Goal: Information Seeking & Learning: Check status

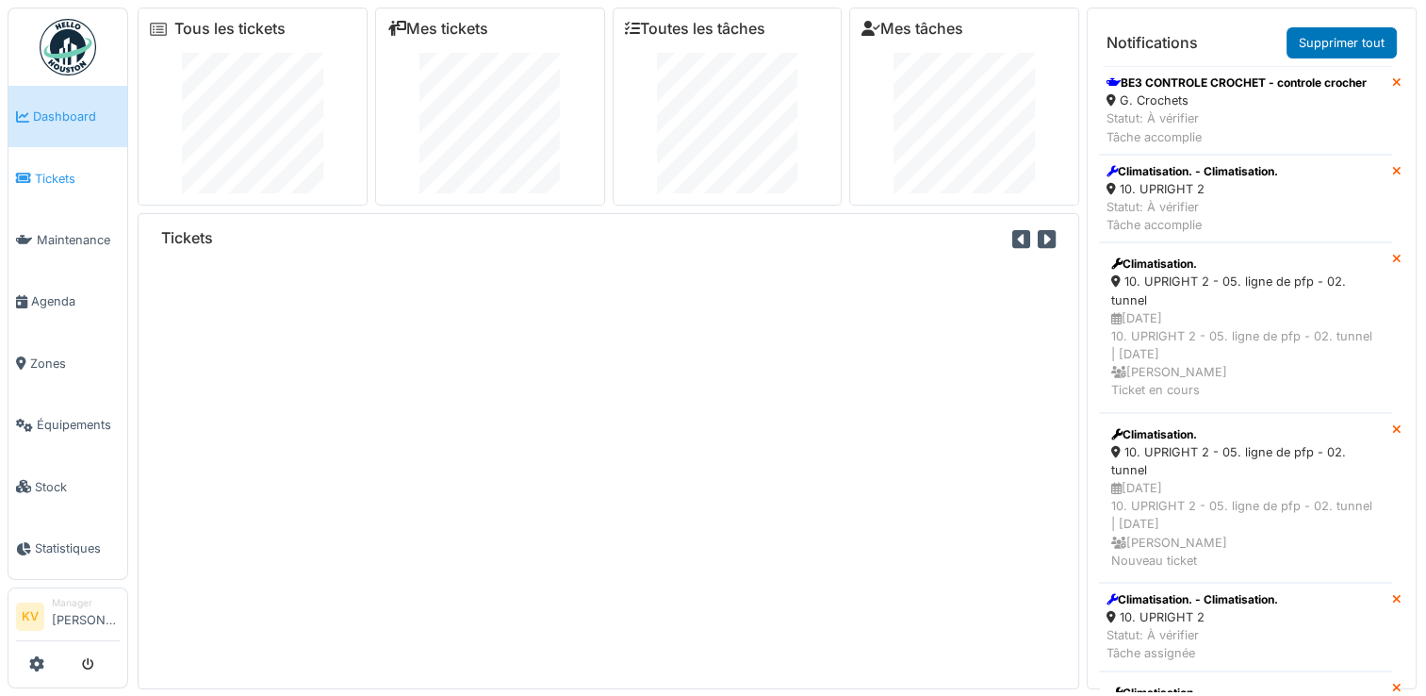
click at [49, 170] on span "Tickets" at bounding box center [77, 179] width 85 height 18
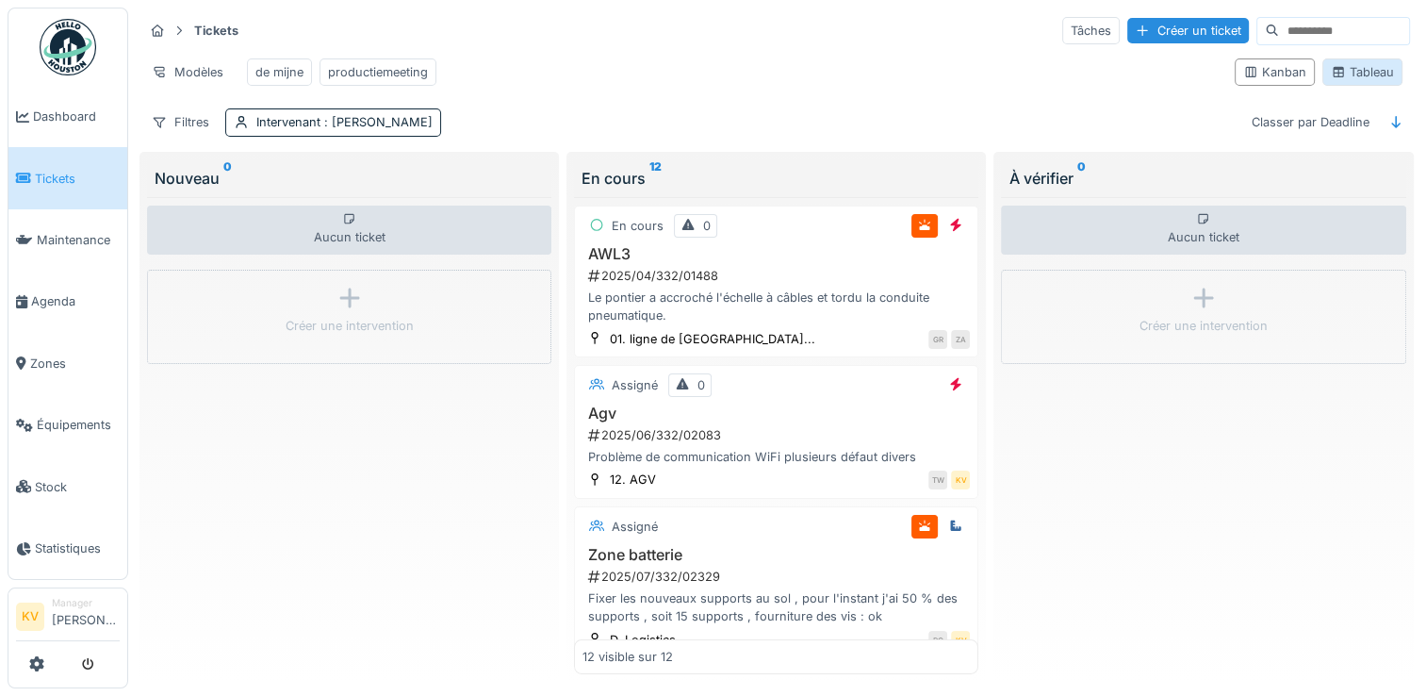
click at [1354, 81] on div "Tableau" at bounding box center [1362, 72] width 63 height 18
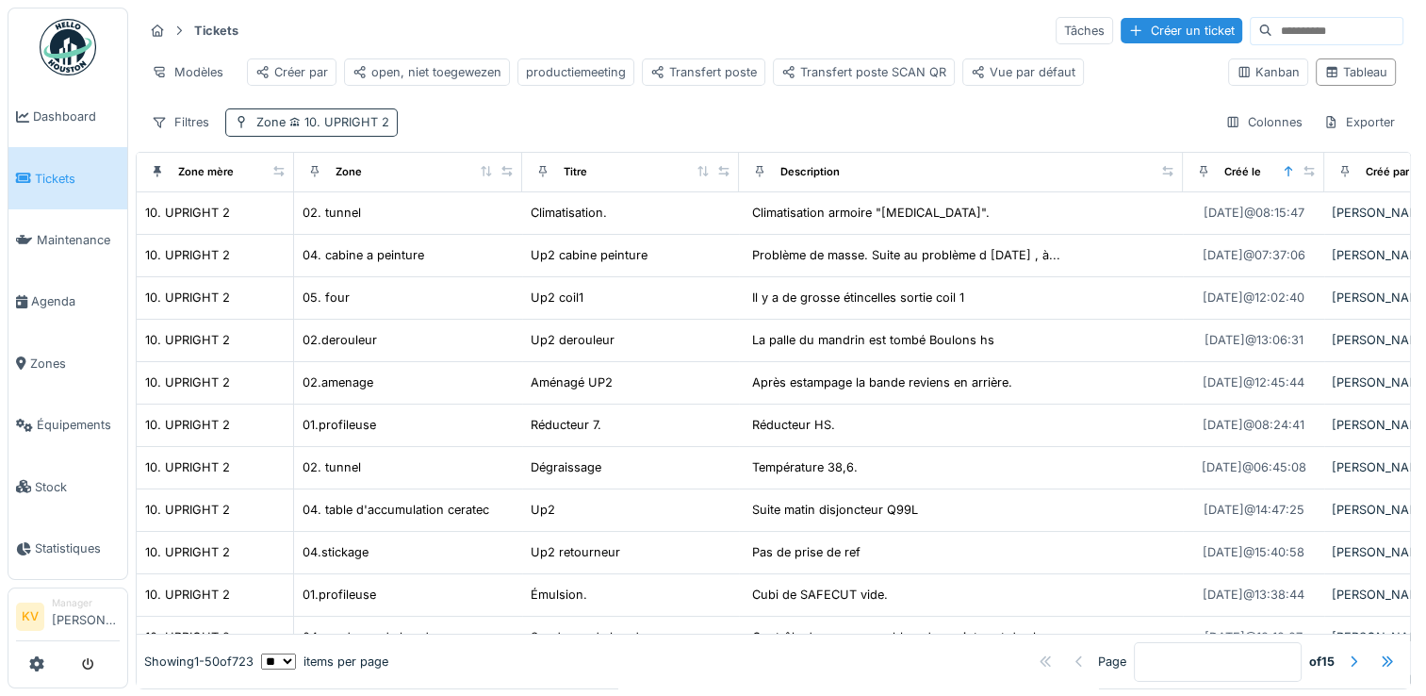
click at [339, 129] on span "10. UPRIGHT 2" at bounding box center [338, 122] width 104 height 14
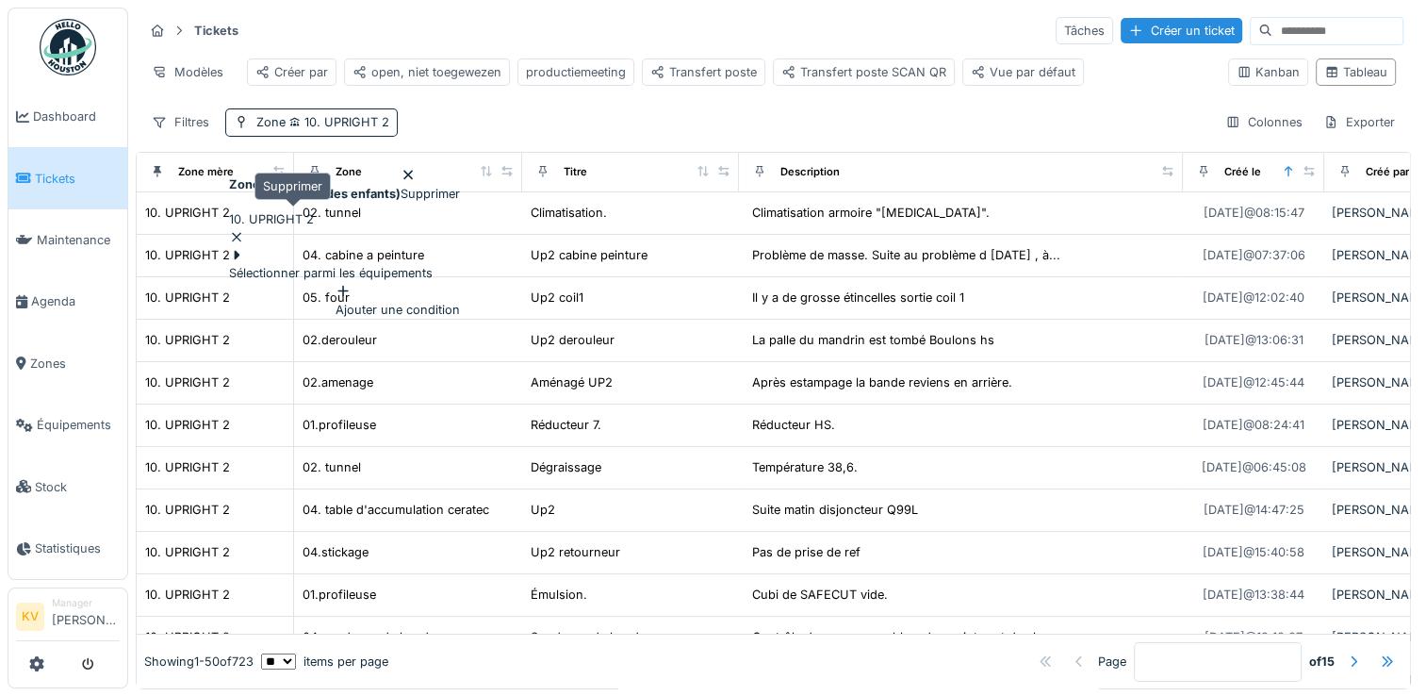
drag, startPoint x: 336, startPoint y: 213, endPoint x: 324, endPoint y: 226, distance: 17.4
click at [244, 231] on icon at bounding box center [236, 237] width 15 height 12
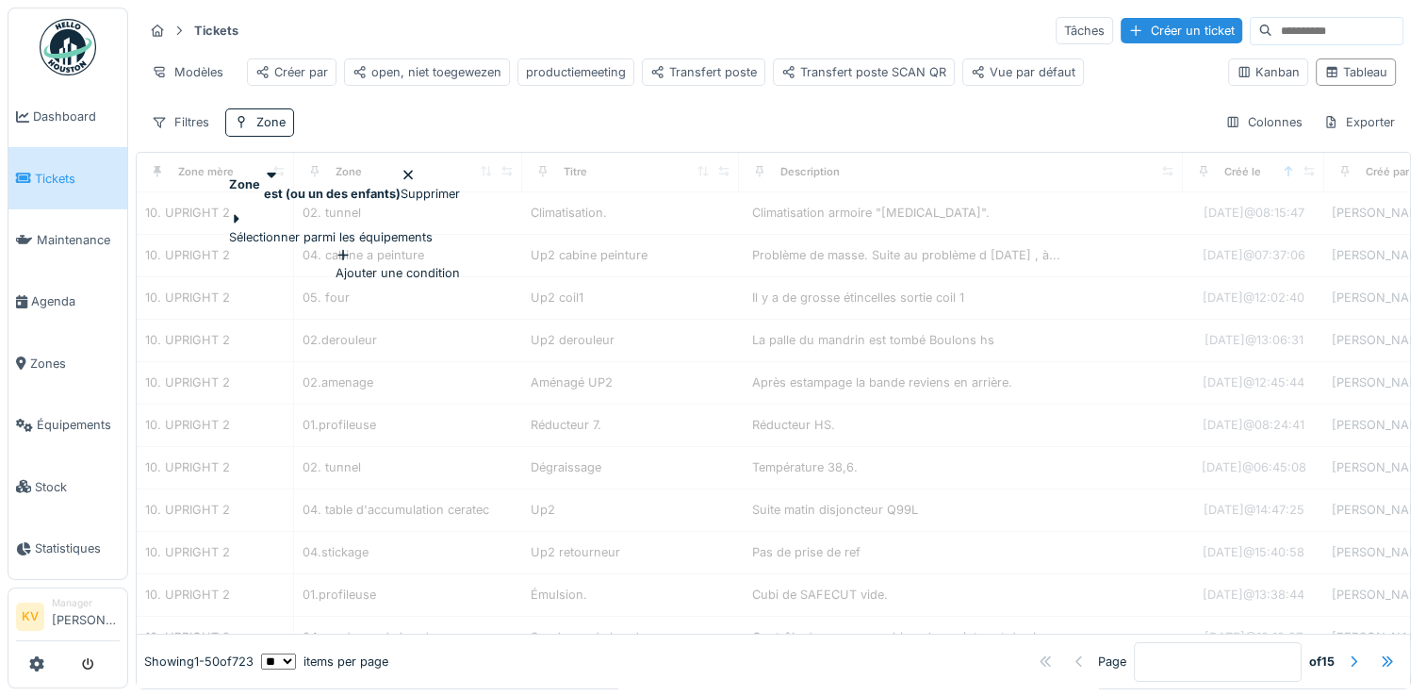
click at [297, 232] on div "Sélectionner parmi les équipements" at bounding box center [331, 228] width 204 height 36
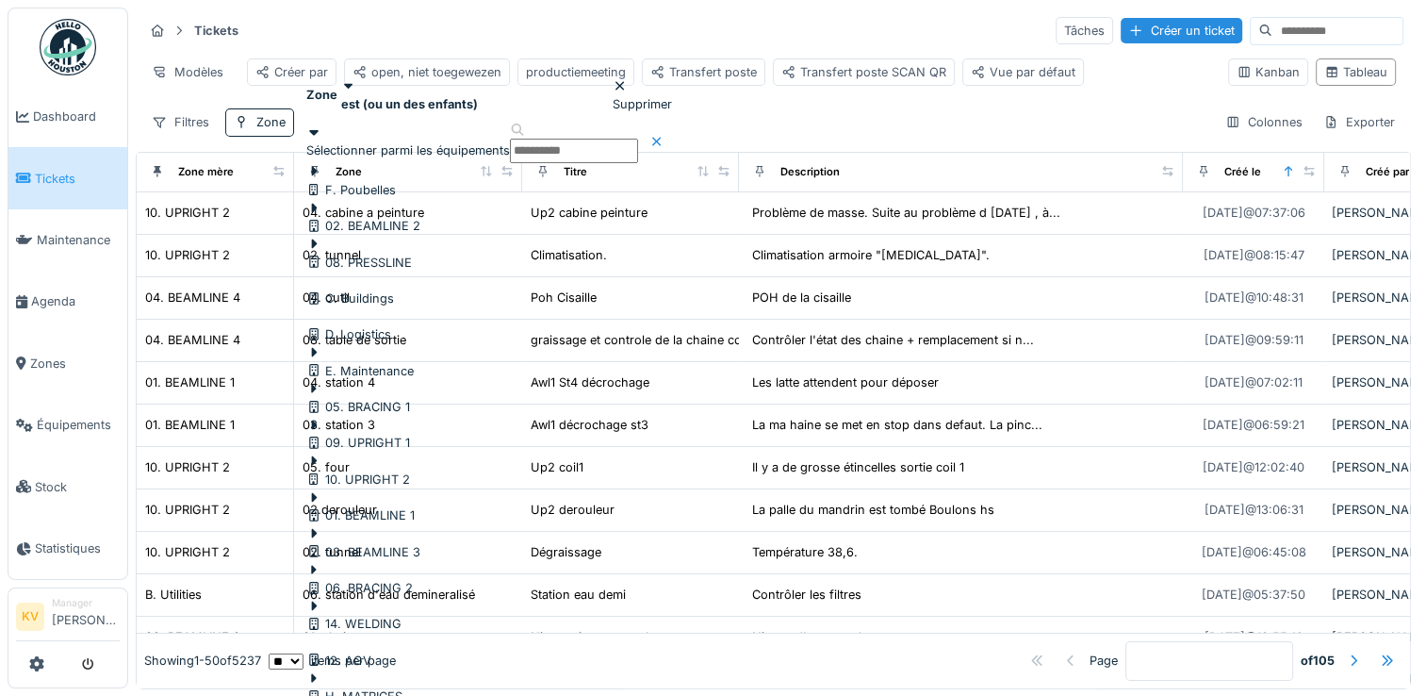
click at [355, 434] on div at bounding box center [358, 434] width 104 height 0
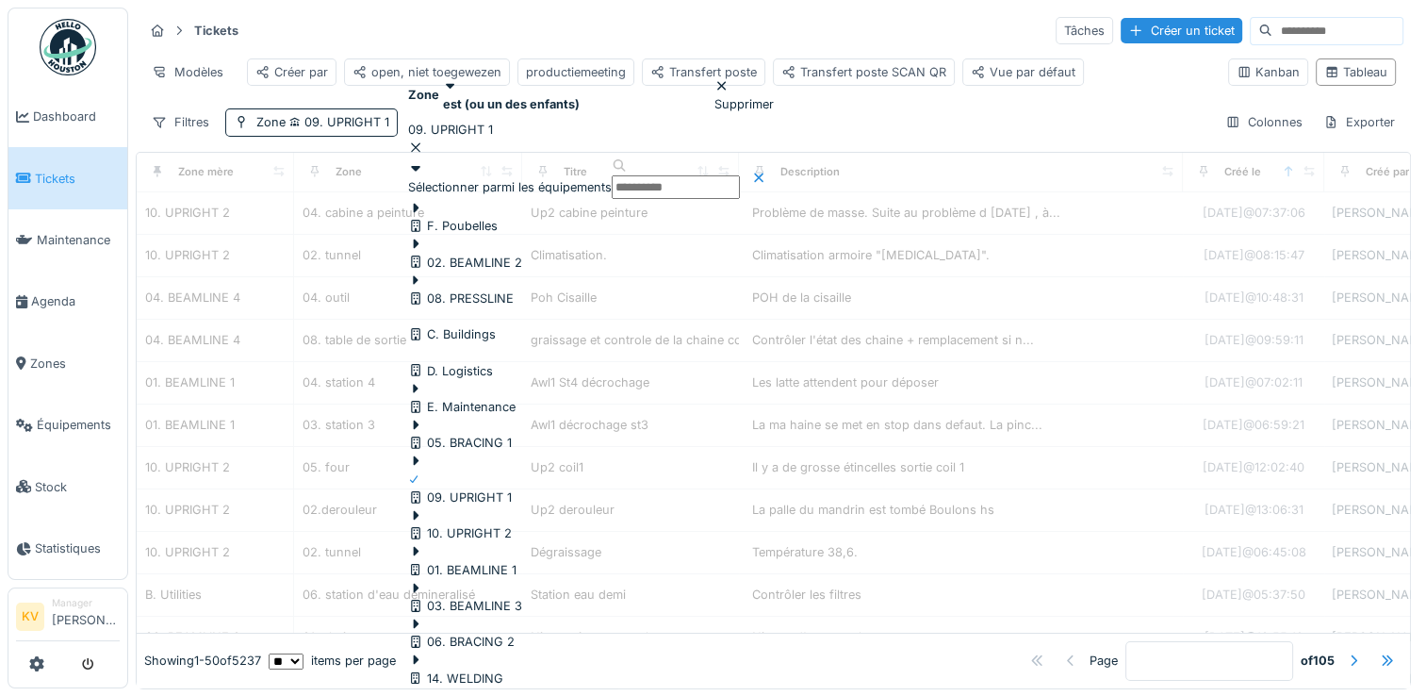
click at [645, 25] on div "Tickets Tâches Créer un ticket" at bounding box center [773, 30] width 1260 height 31
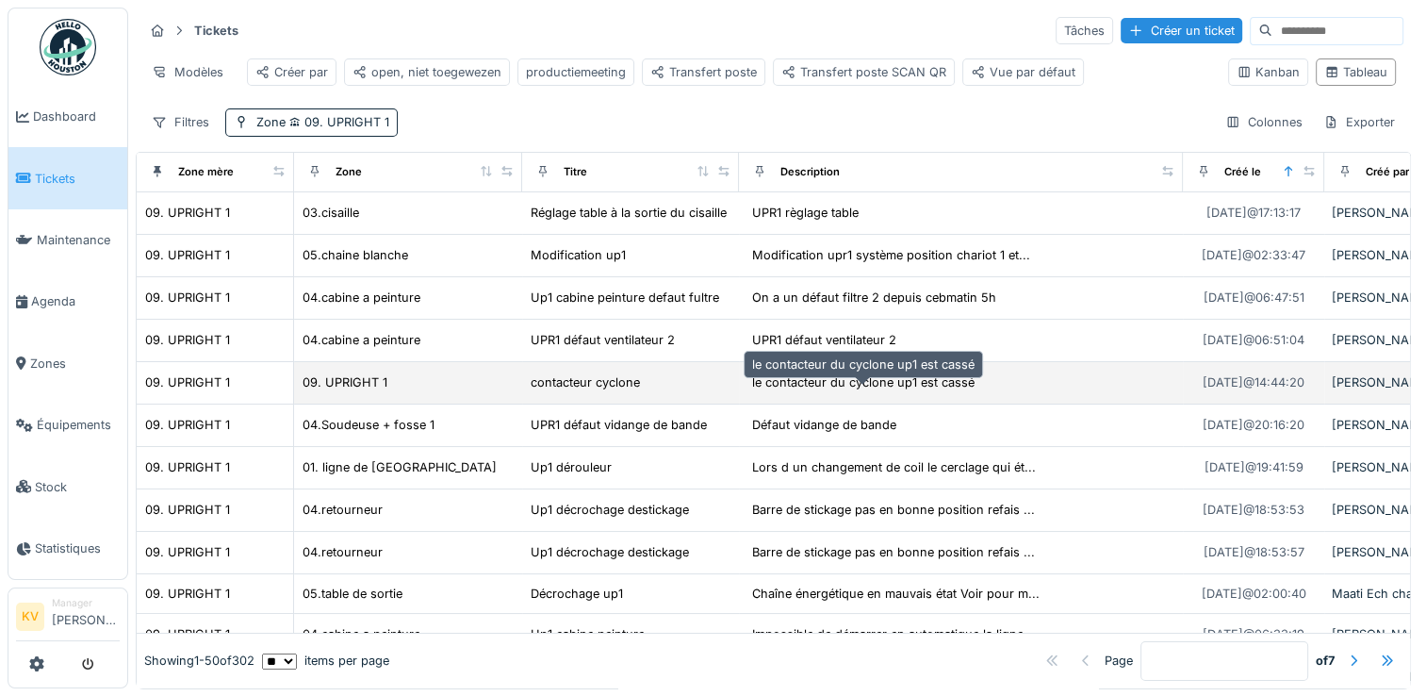
click at [905, 391] on div "le contacteur du cyclone up1 est cassé" at bounding box center [863, 382] width 222 height 18
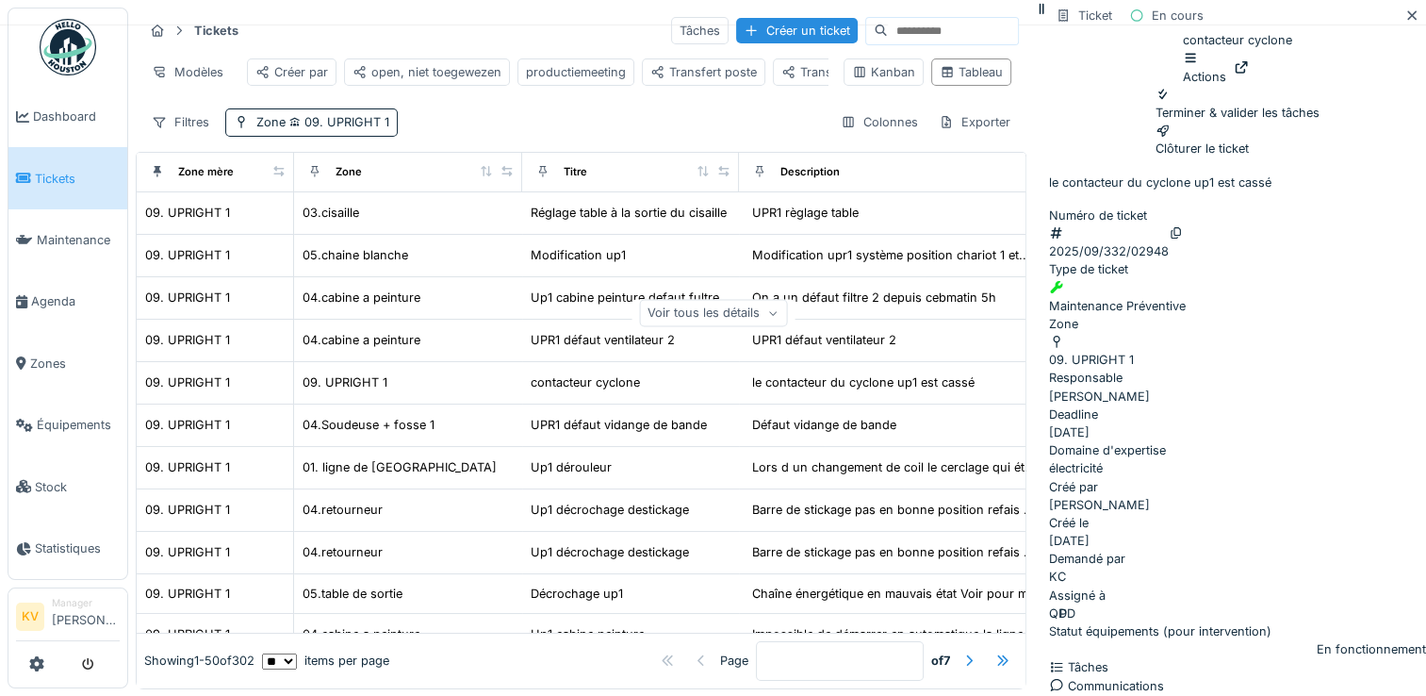
scroll to position [56, 0]
click at [1405, 22] on icon at bounding box center [1412, 15] width 15 height 12
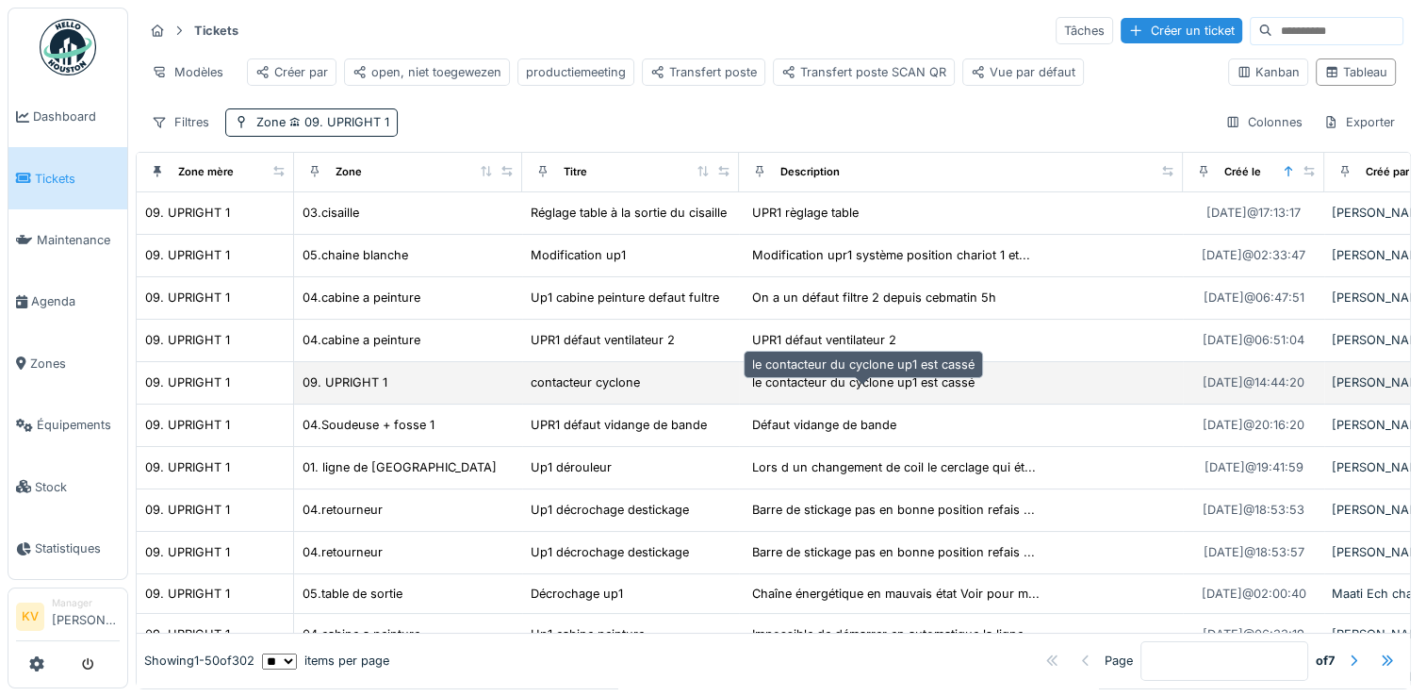
drag, startPoint x: 784, startPoint y: 399, endPoint x: 773, endPoint y: 402, distance: 11.7
click at [782, 391] on div "le contacteur du cyclone up1 est cassé" at bounding box center [863, 382] width 222 height 18
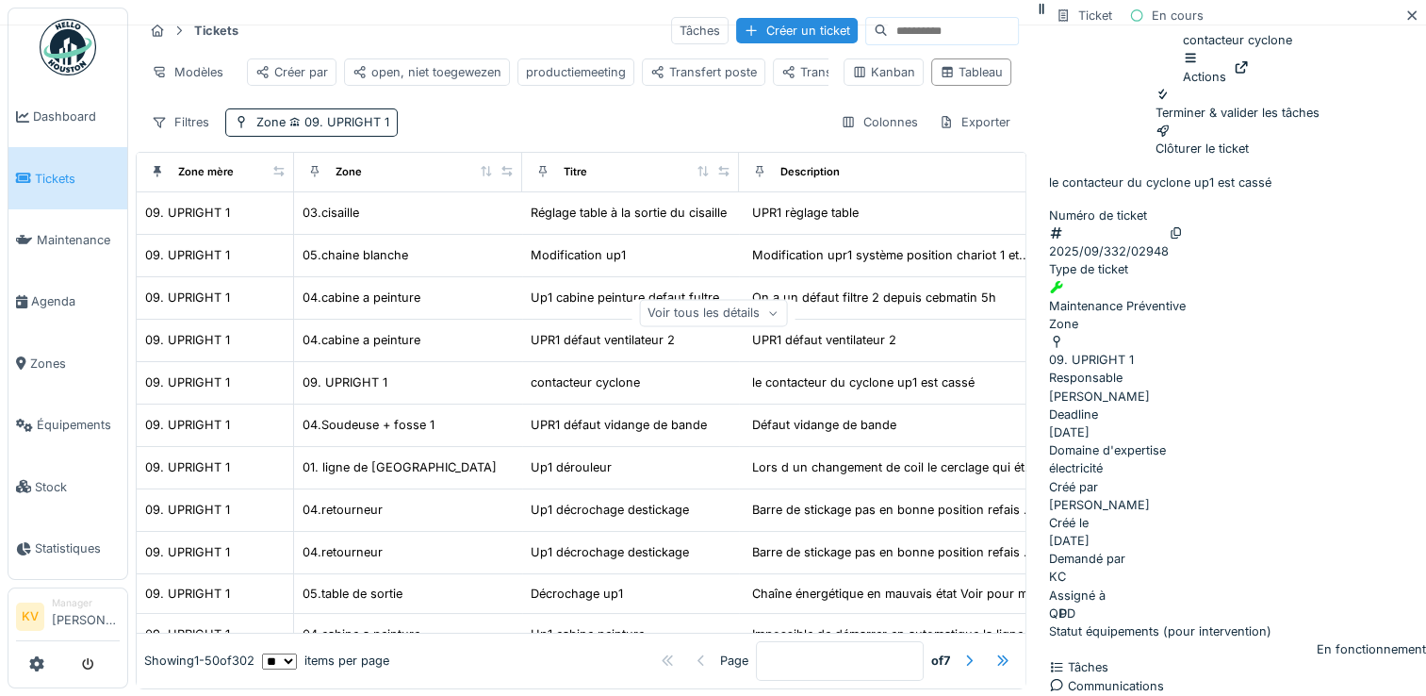
scroll to position [94, 0]
click at [779, 318] on icon at bounding box center [772, 312] width 11 height 9
click at [1405, 22] on icon at bounding box center [1412, 15] width 15 height 12
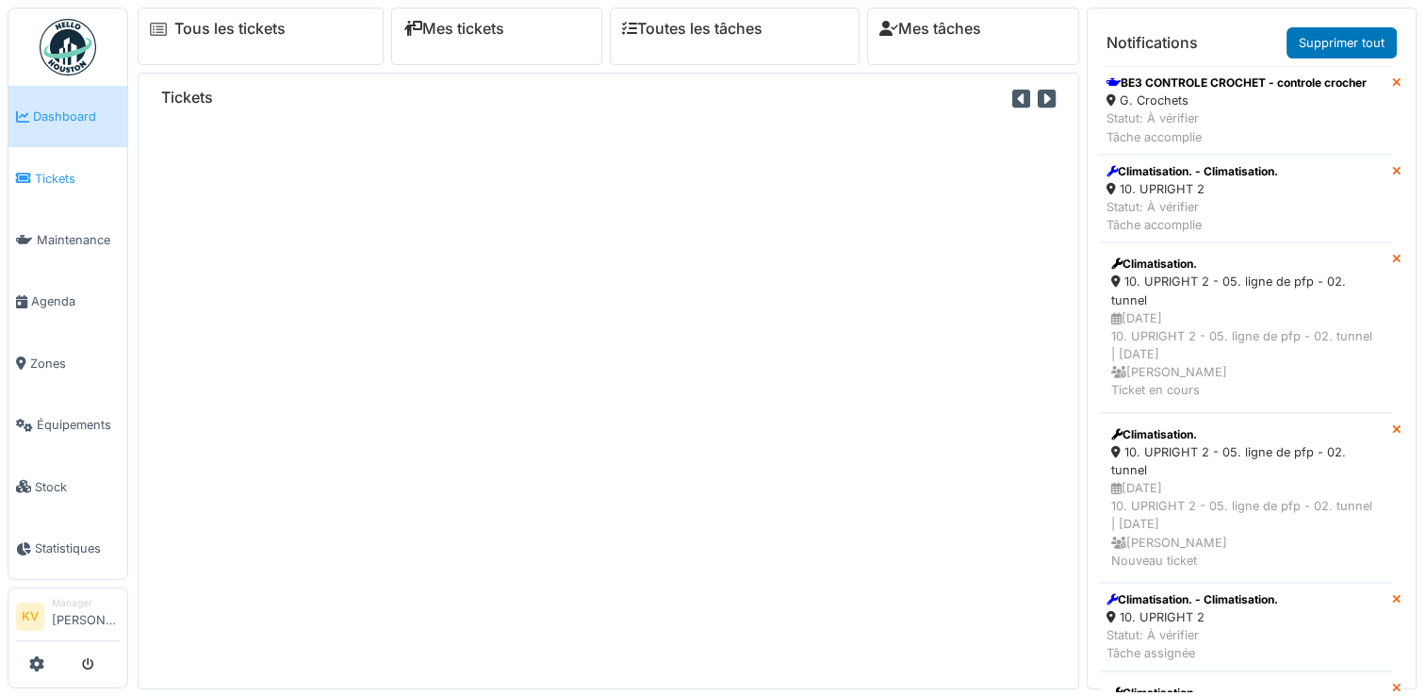
drag, startPoint x: 0, startPoint y: 0, endPoint x: 43, endPoint y: 179, distance: 184.3
click at [43, 179] on span "Tickets" at bounding box center [77, 179] width 85 height 18
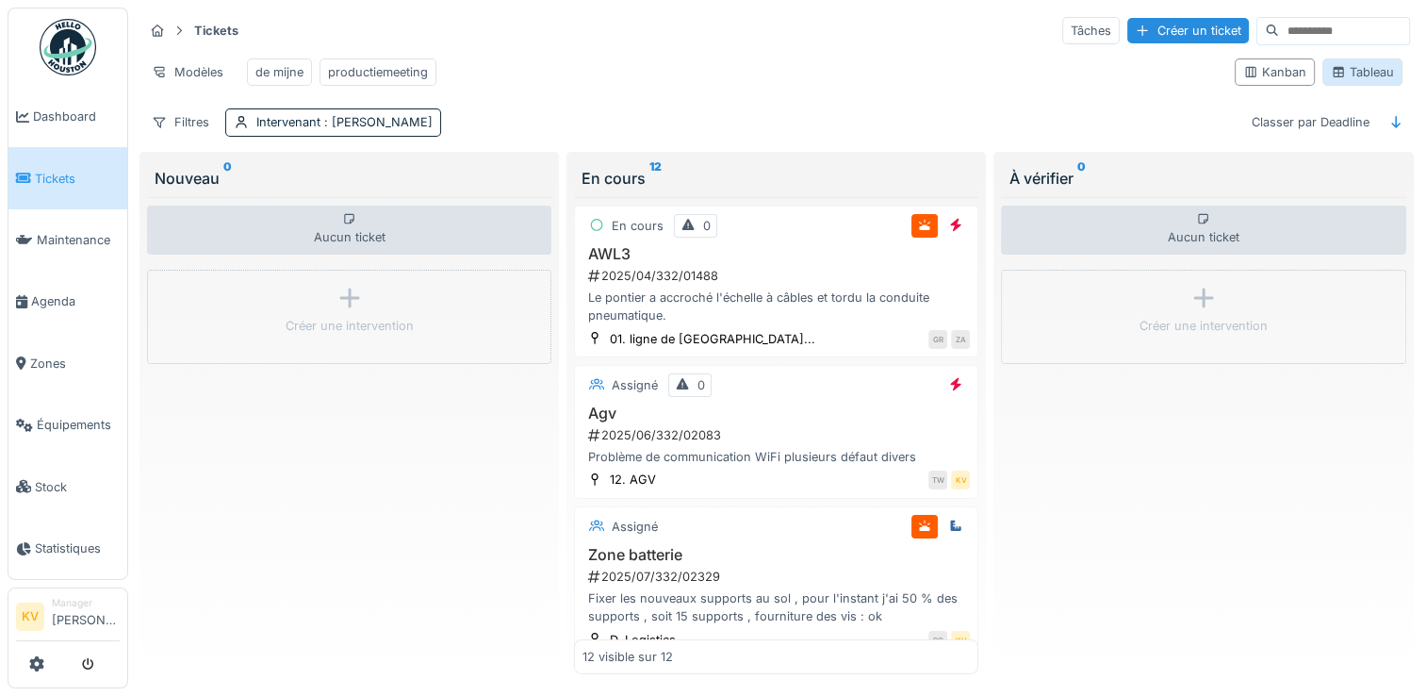
click at [1339, 76] on div "Tableau" at bounding box center [1362, 72] width 63 height 18
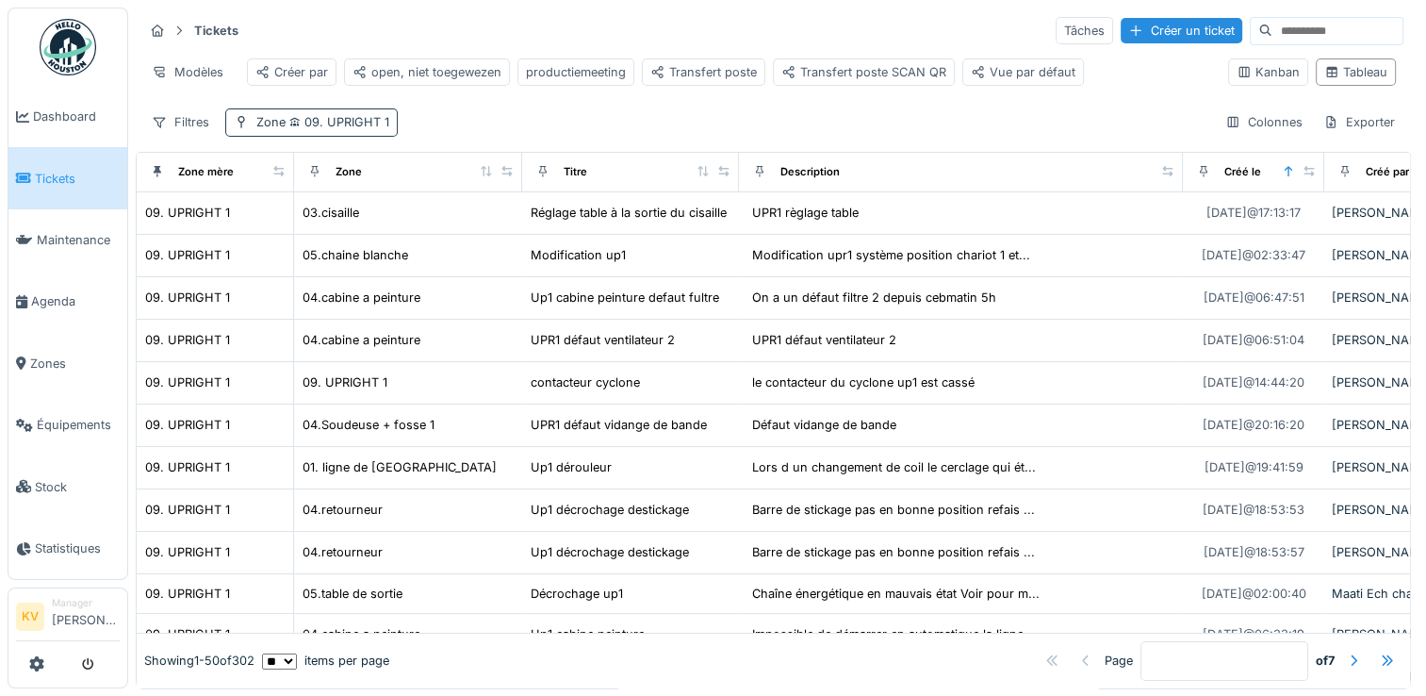
click at [355, 129] on span "09. UPRIGHT 1" at bounding box center [338, 122] width 104 height 14
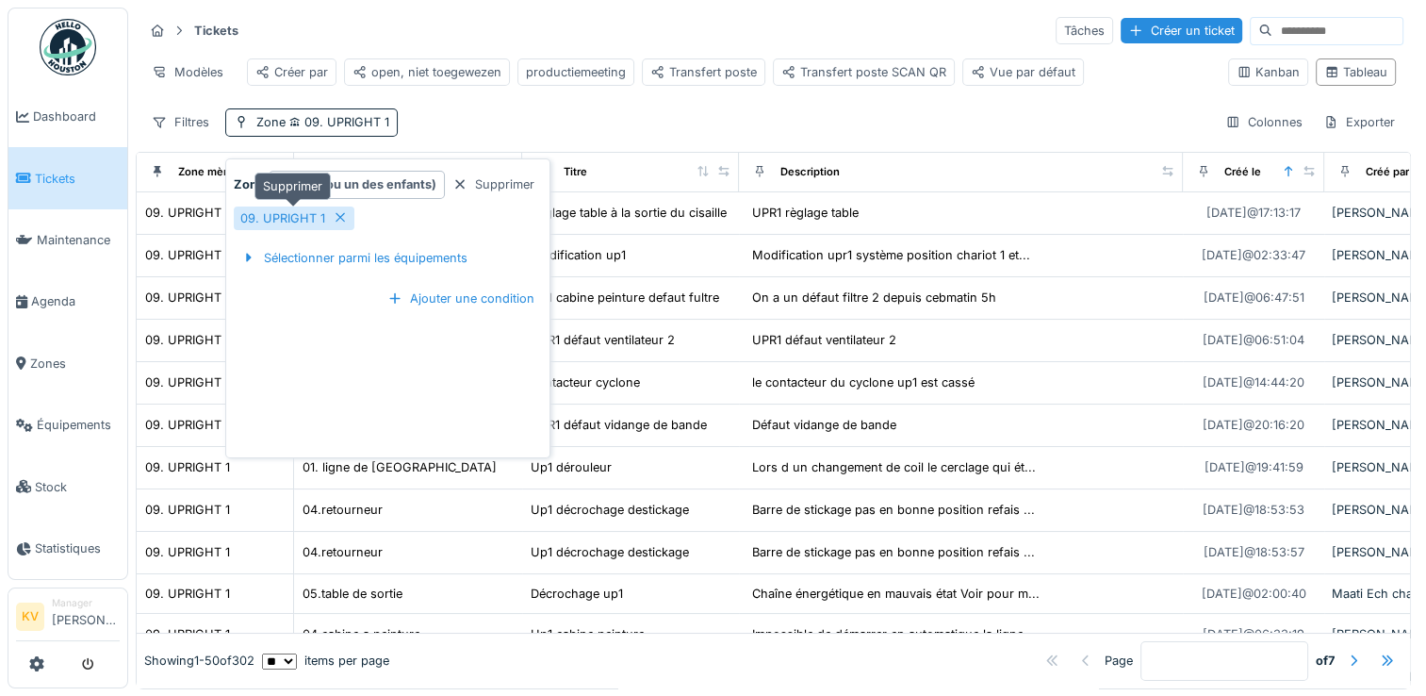
click at [336, 224] on div at bounding box center [340, 218] width 15 height 18
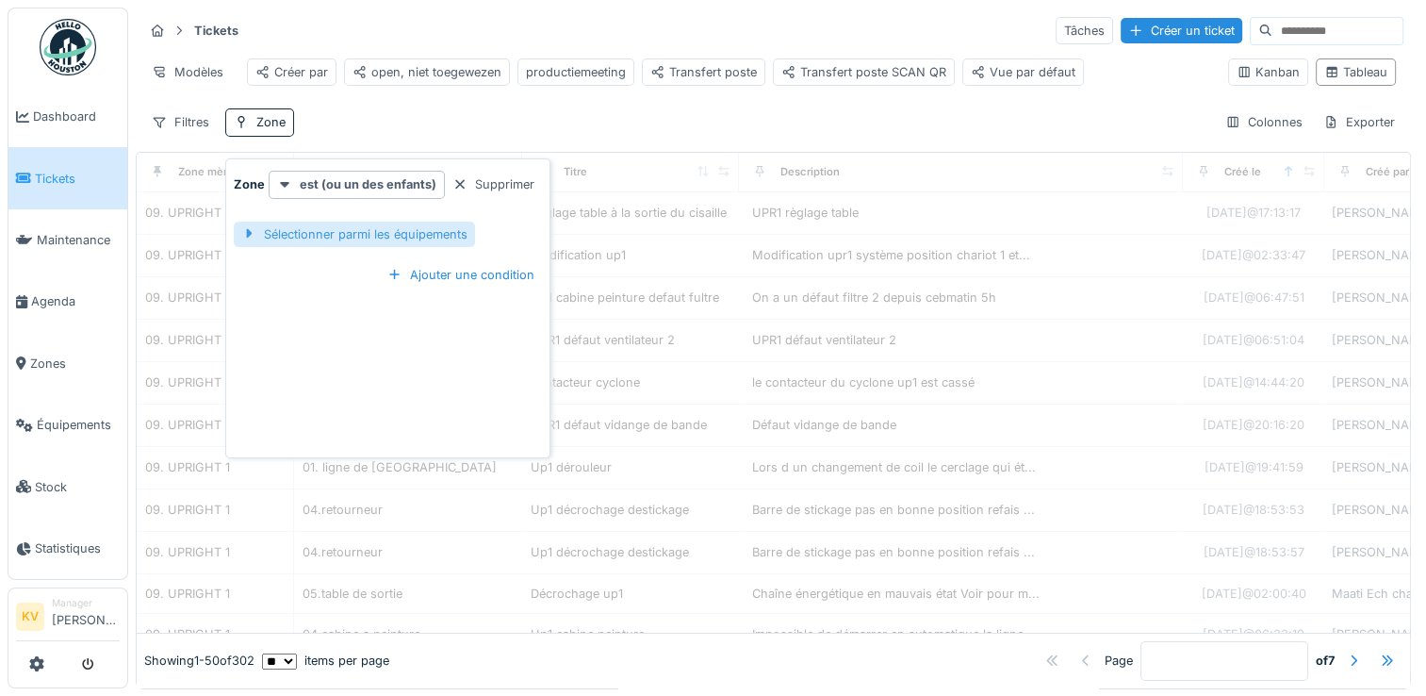
click at [332, 237] on div "Sélectionner parmi les équipements" at bounding box center [354, 234] width 241 height 25
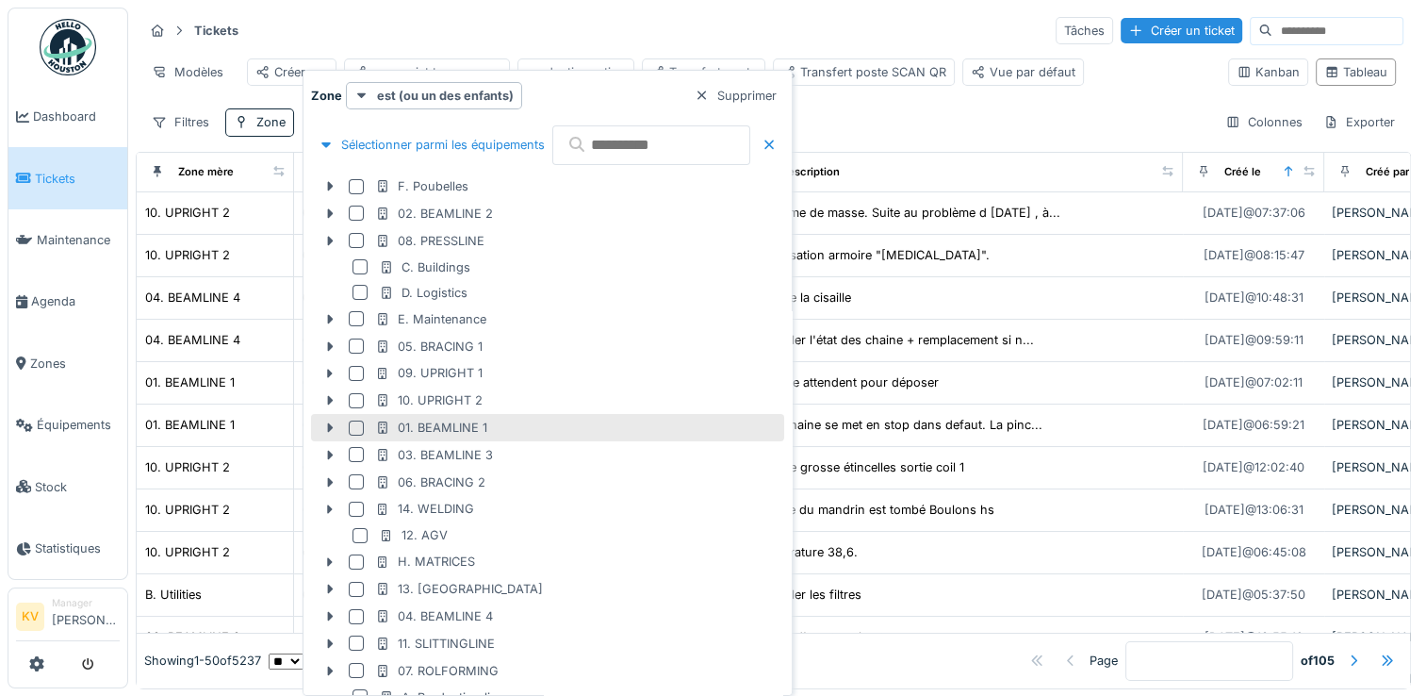
click at [358, 422] on div at bounding box center [356, 427] width 15 height 15
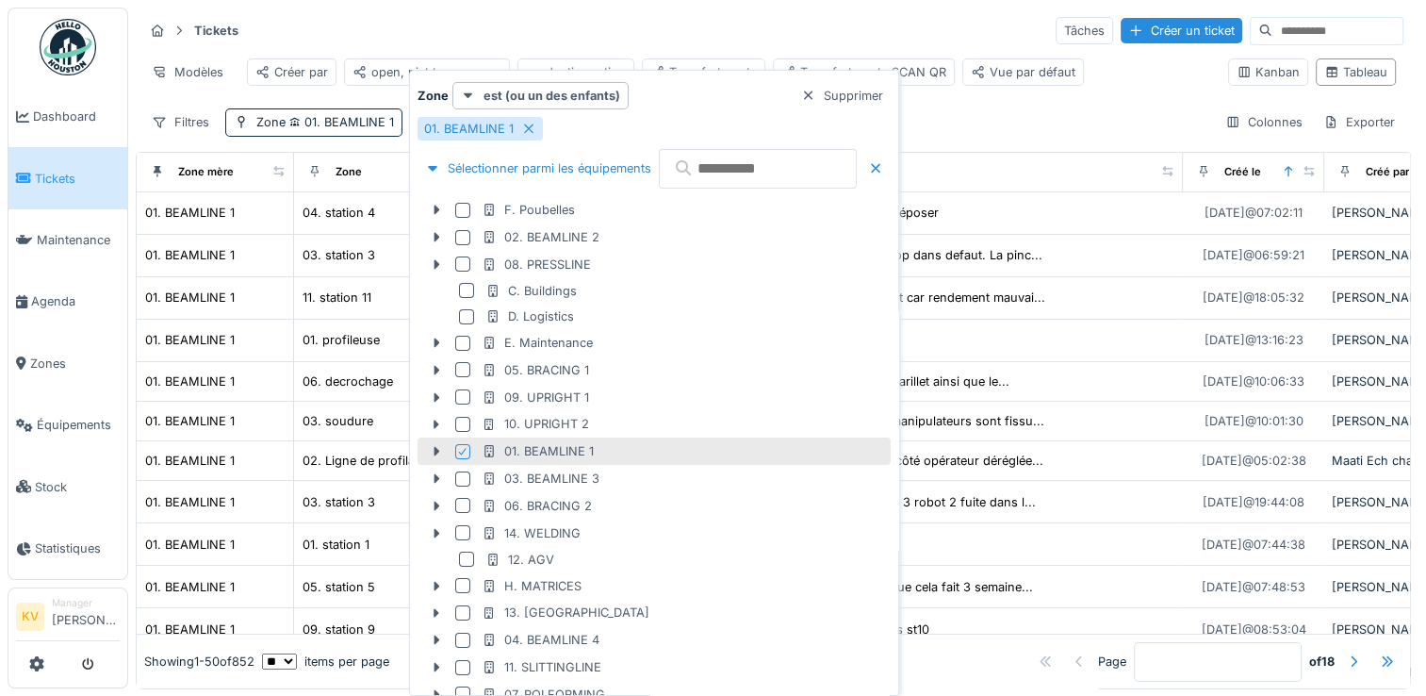
click at [701, 25] on div "Tickets Tâches Créer un ticket" at bounding box center [773, 30] width 1260 height 31
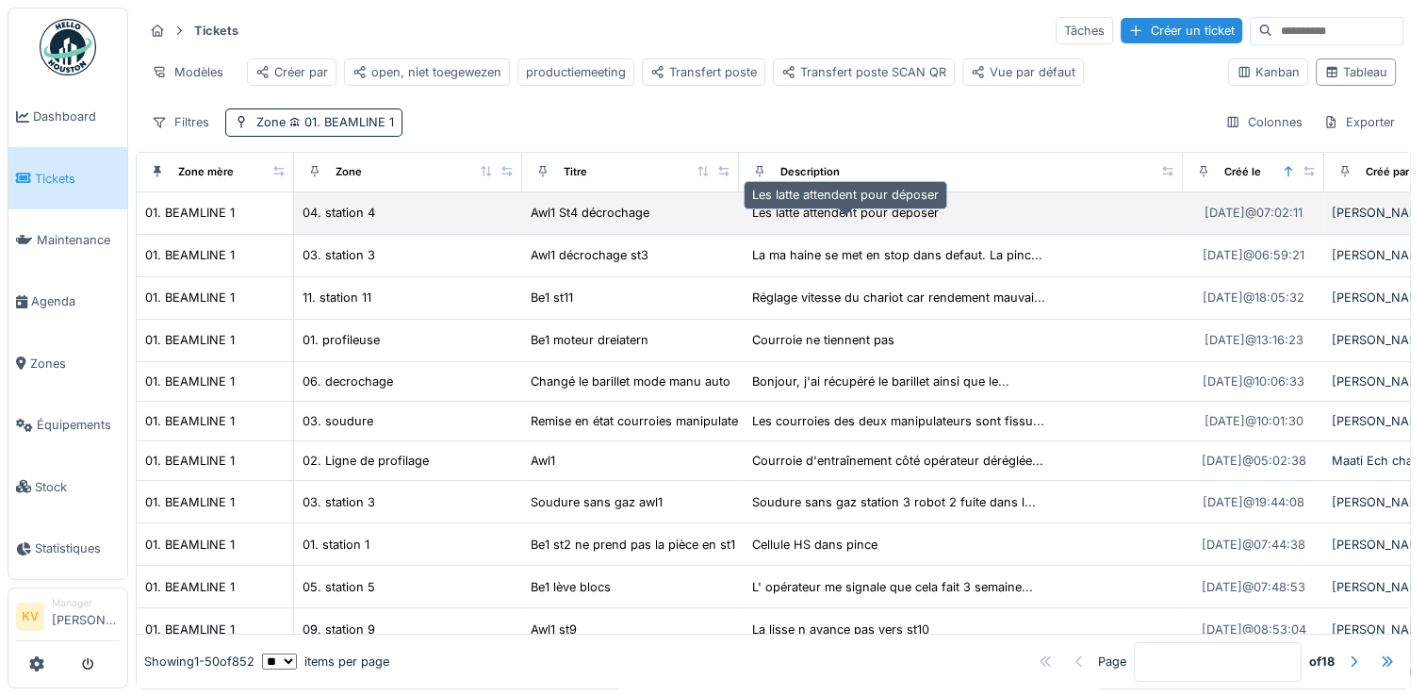
click at [785, 222] on div "Les latte attendent pour déposer" at bounding box center [845, 213] width 187 height 18
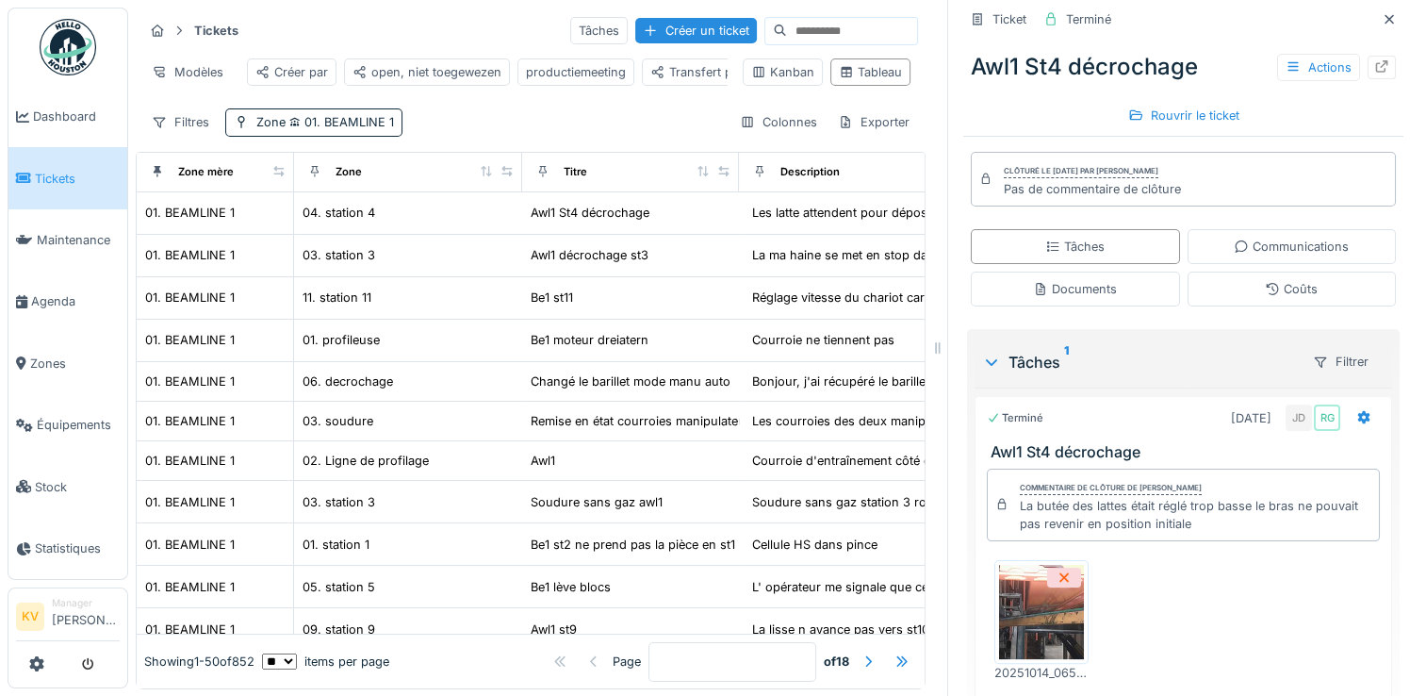
scroll to position [414, 0]
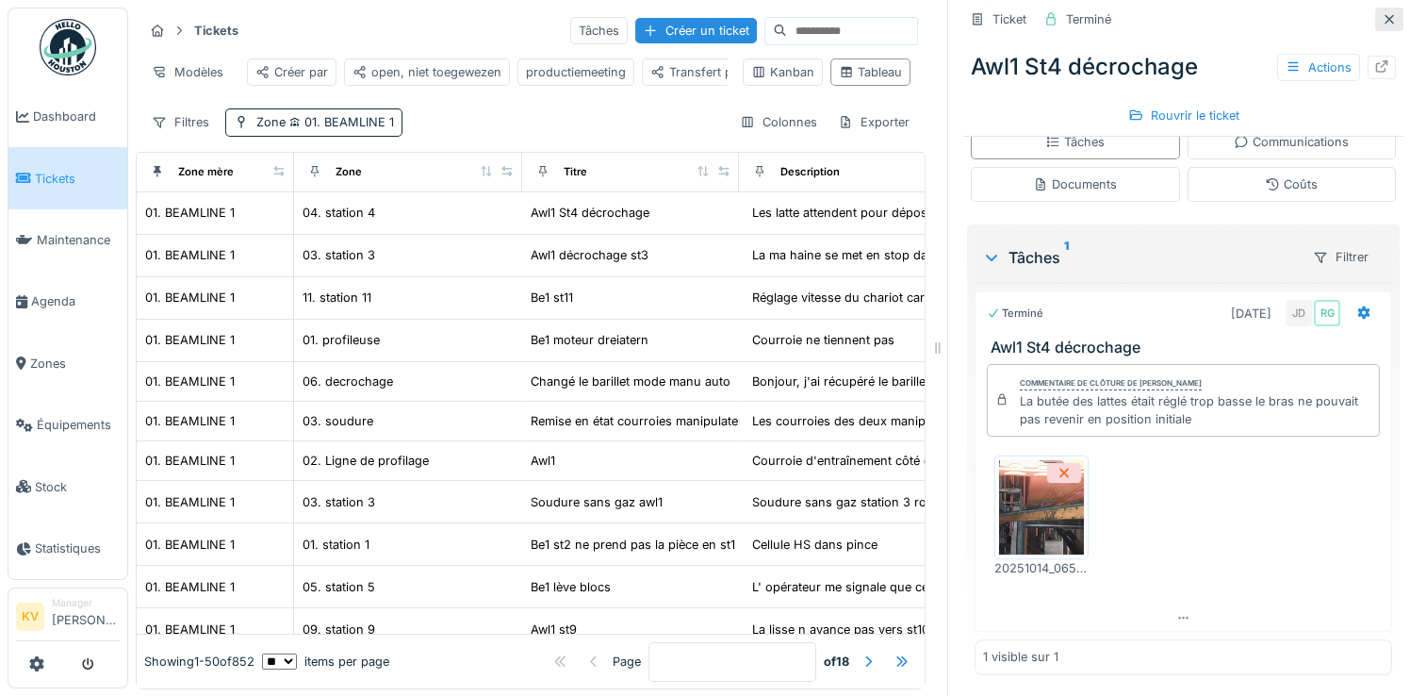
click at [1382, 20] on icon at bounding box center [1389, 19] width 15 height 12
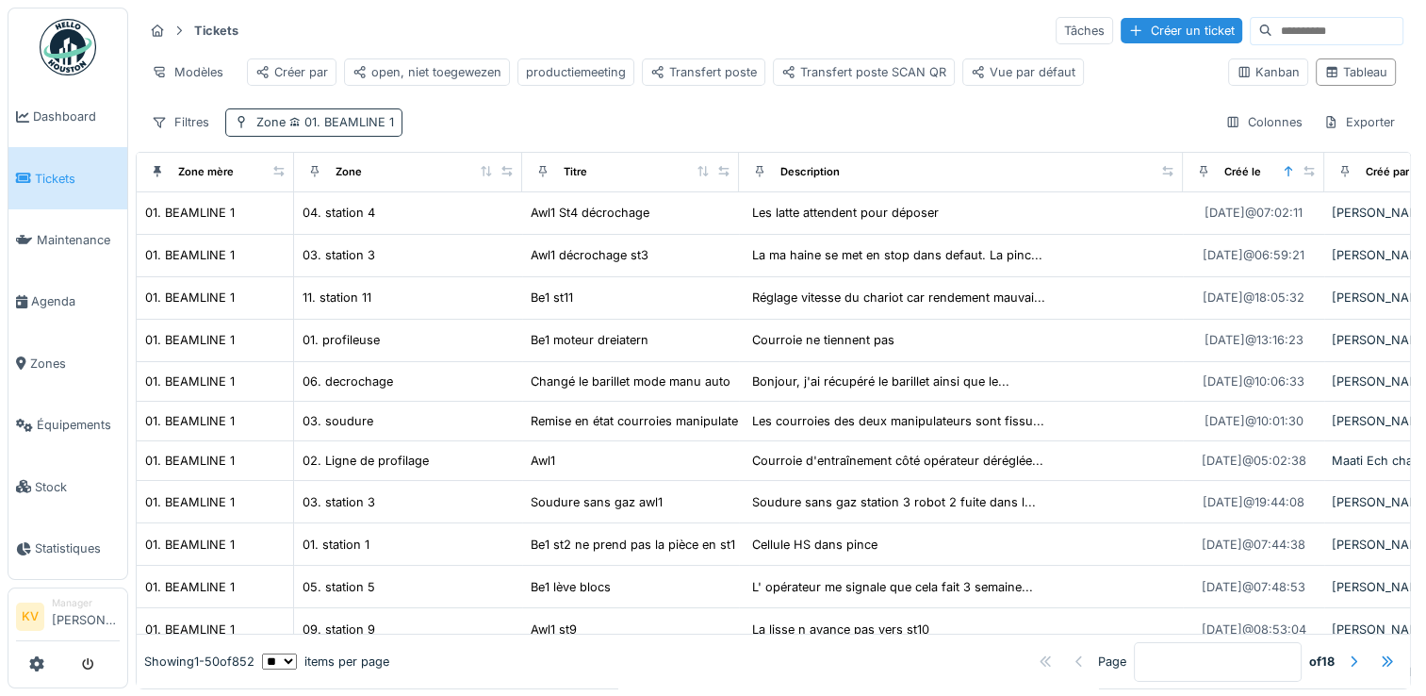
click at [371, 129] on span "01. BEAMLINE 1" at bounding box center [340, 122] width 108 height 14
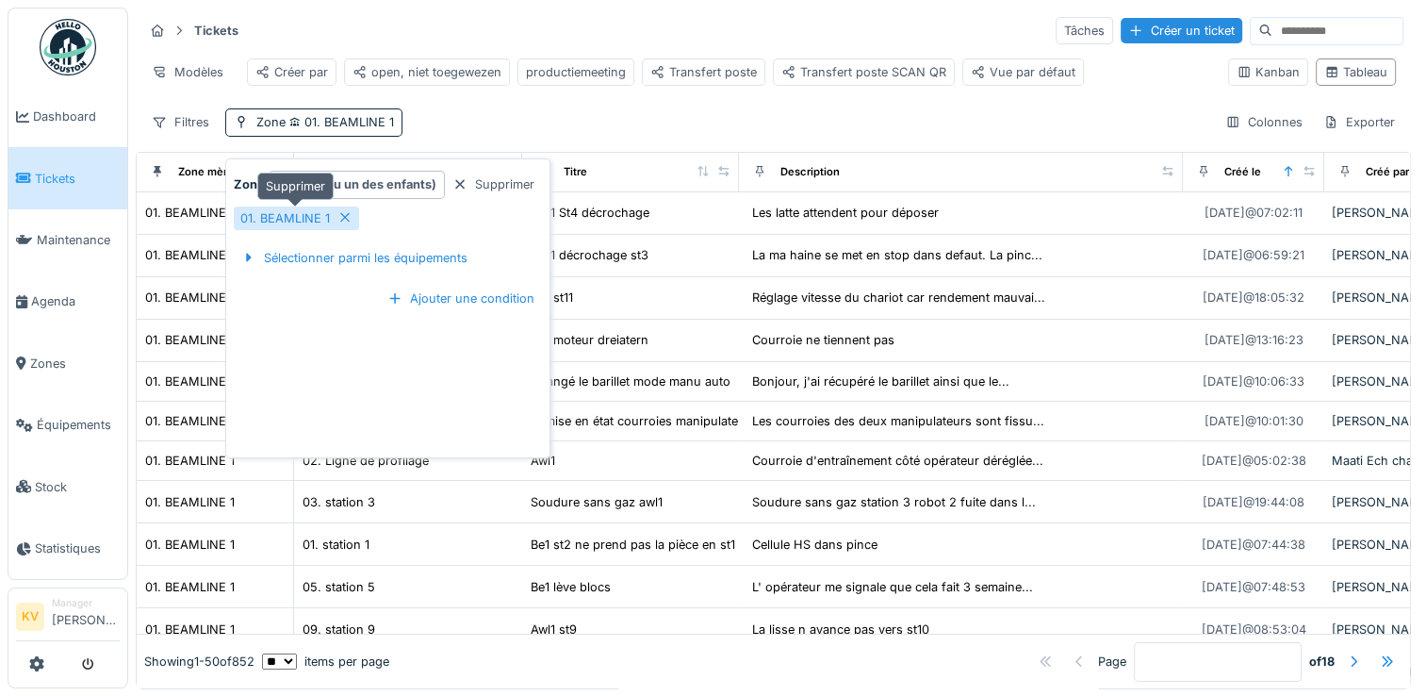
click at [348, 217] on icon at bounding box center [345, 217] width 15 height 12
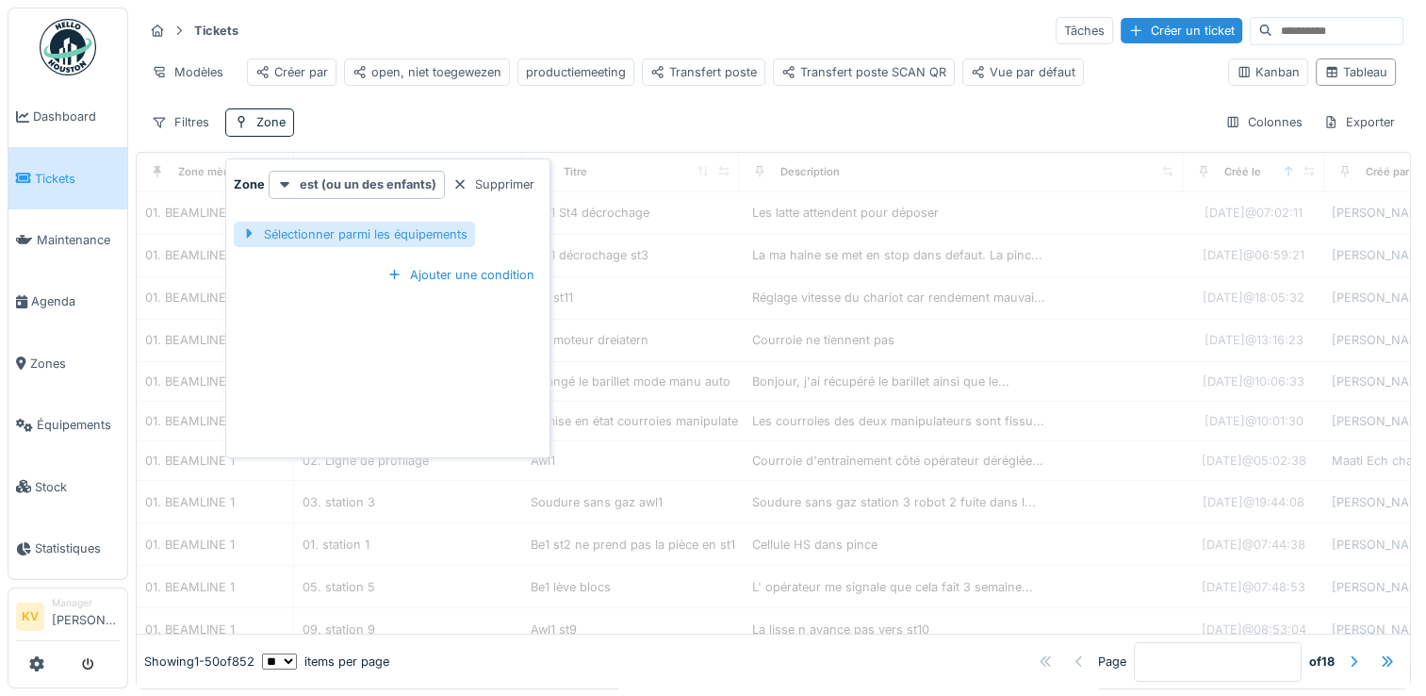
click at [356, 227] on div "Sélectionner parmi les équipements" at bounding box center [354, 234] width 241 height 25
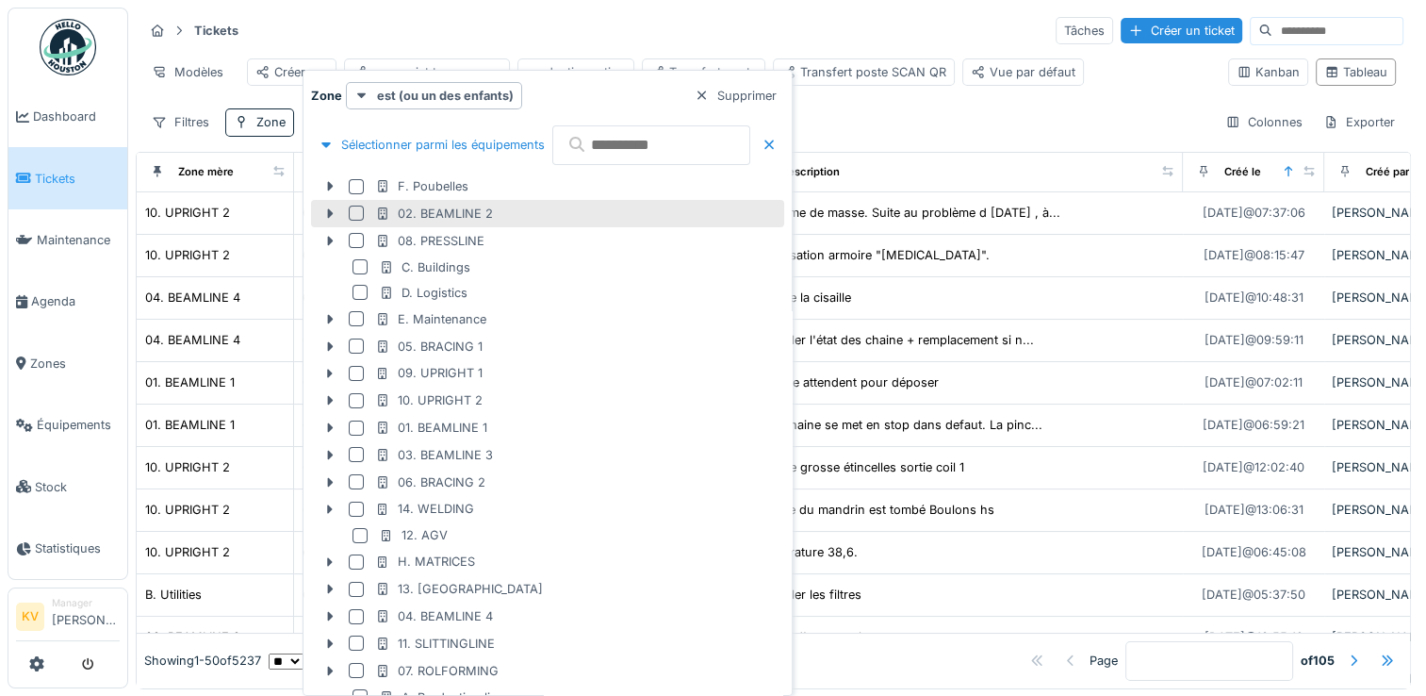
click at [424, 215] on div "02. BEAMLINE 2" at bounding box center [434, 214] width 118 height 18
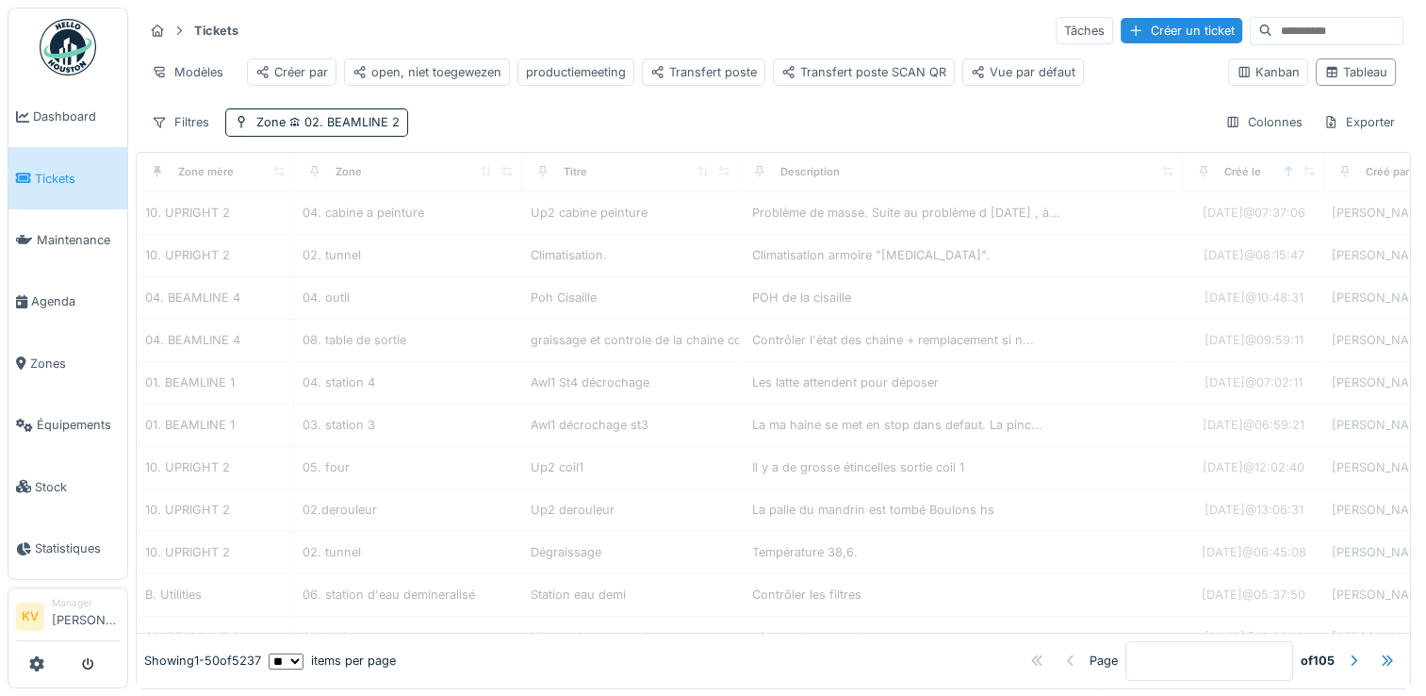
click at [588, 29] on div "Tickets Tâches Créer un ticket" at bounding box center [773, 30] width 1260 height 31
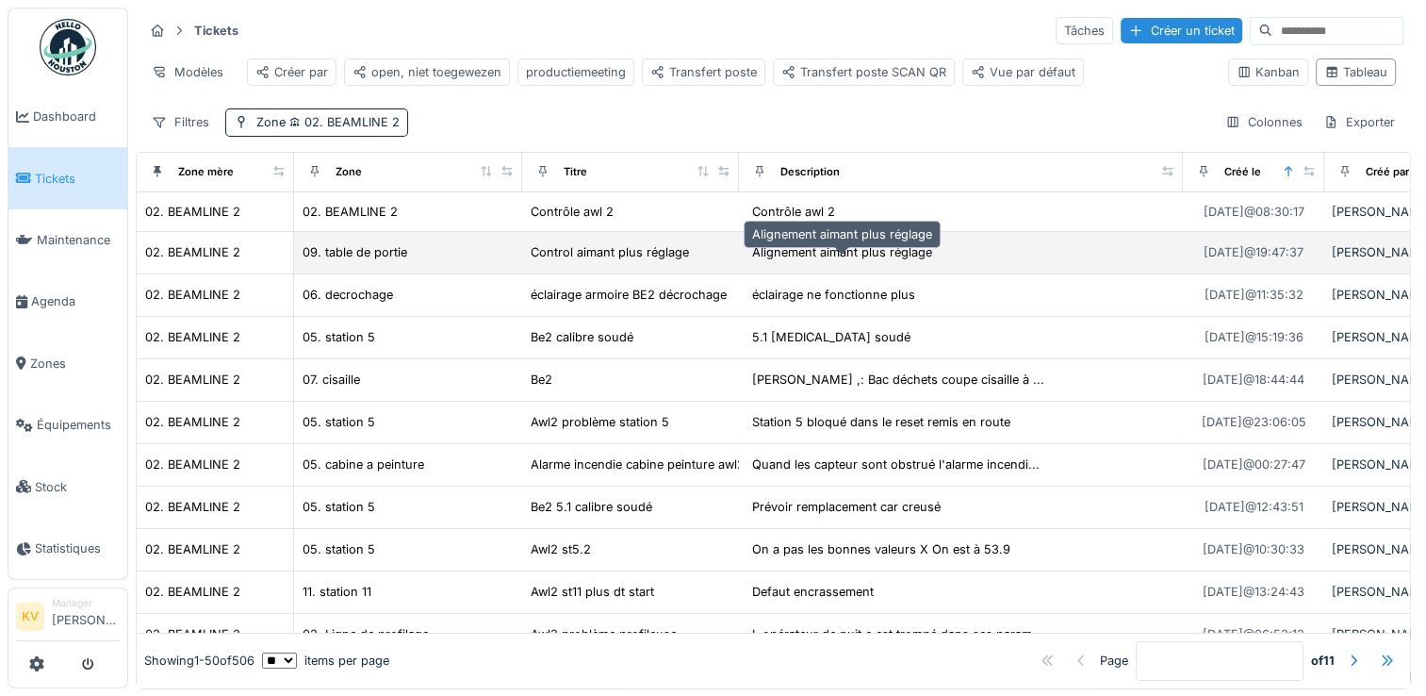
click at [826, 261] on div "Alignement aimant plus réglage" at bounding box center [842, 252] width 180 height 18
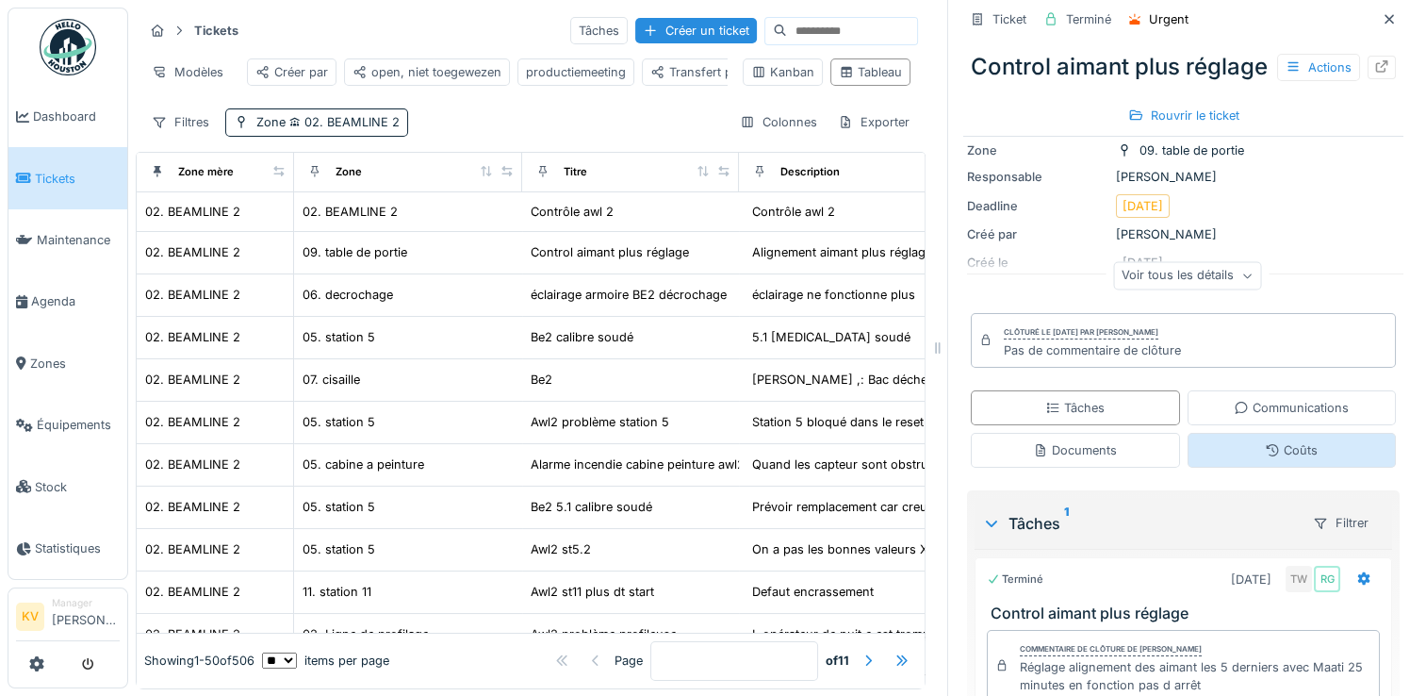
scroll to position [146, 0]
drag, startPoint x: 1364, startPoint y: 25, endPoint x: 1353, endPoint y: 25, distance: 11.3
click at [1375, 25] on div at bounding box center [1389, 20] width 28 height 24
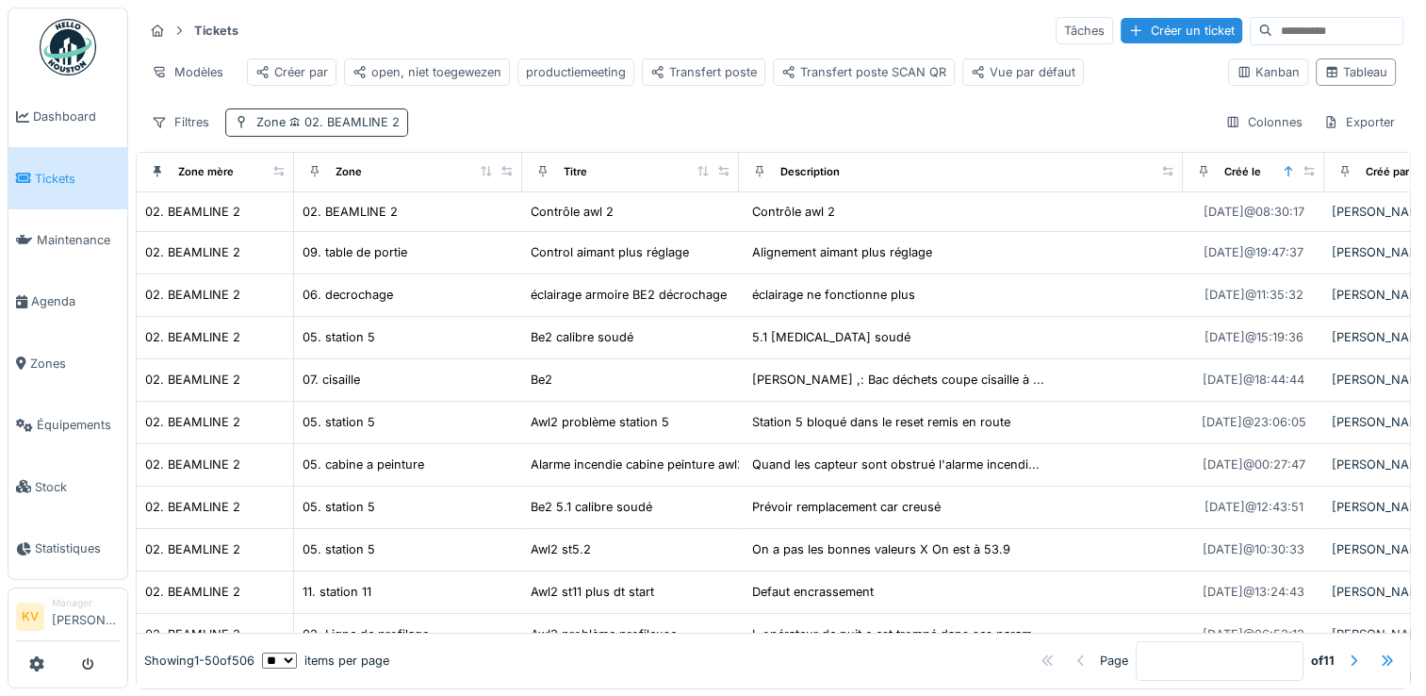
click at [394, 129] on span "02. BEAMLINE 2" at bounding box center [343, 122] width 114 height 14
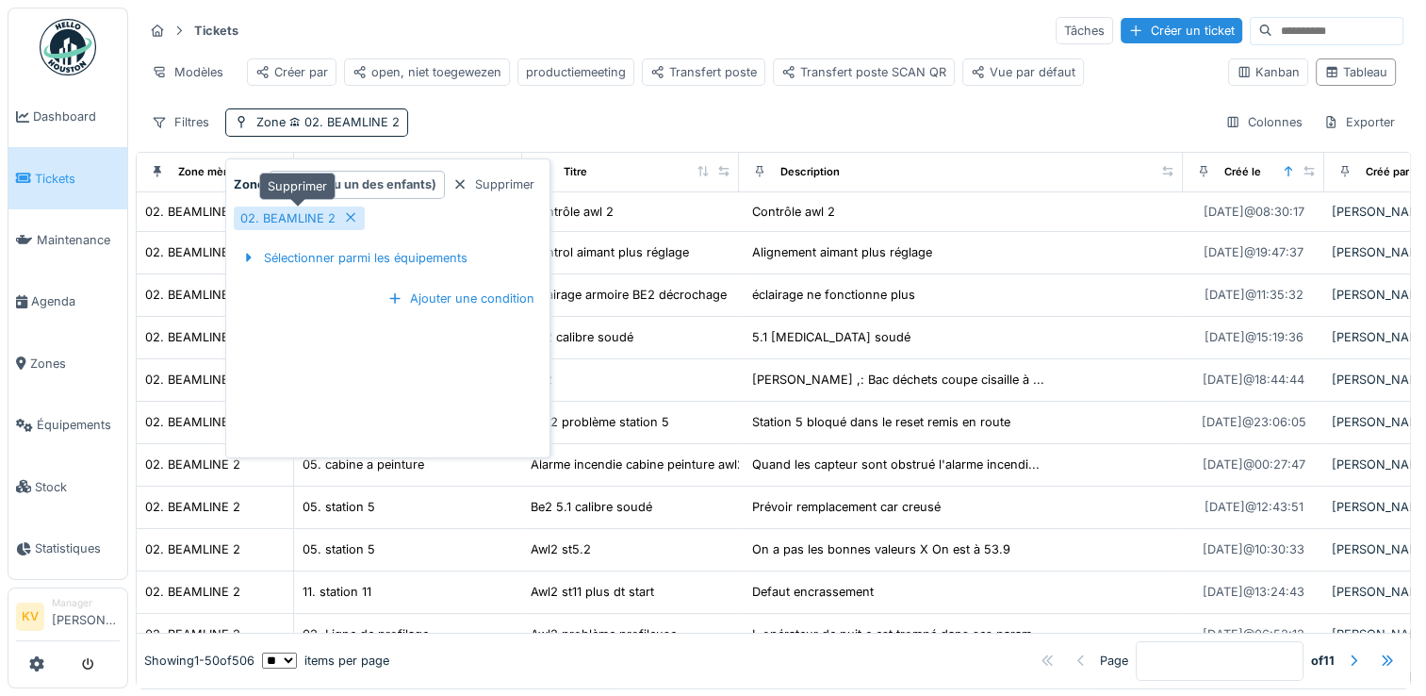
click at [347, 221] on icon at bounding box center [350, 217] width 15 height 12
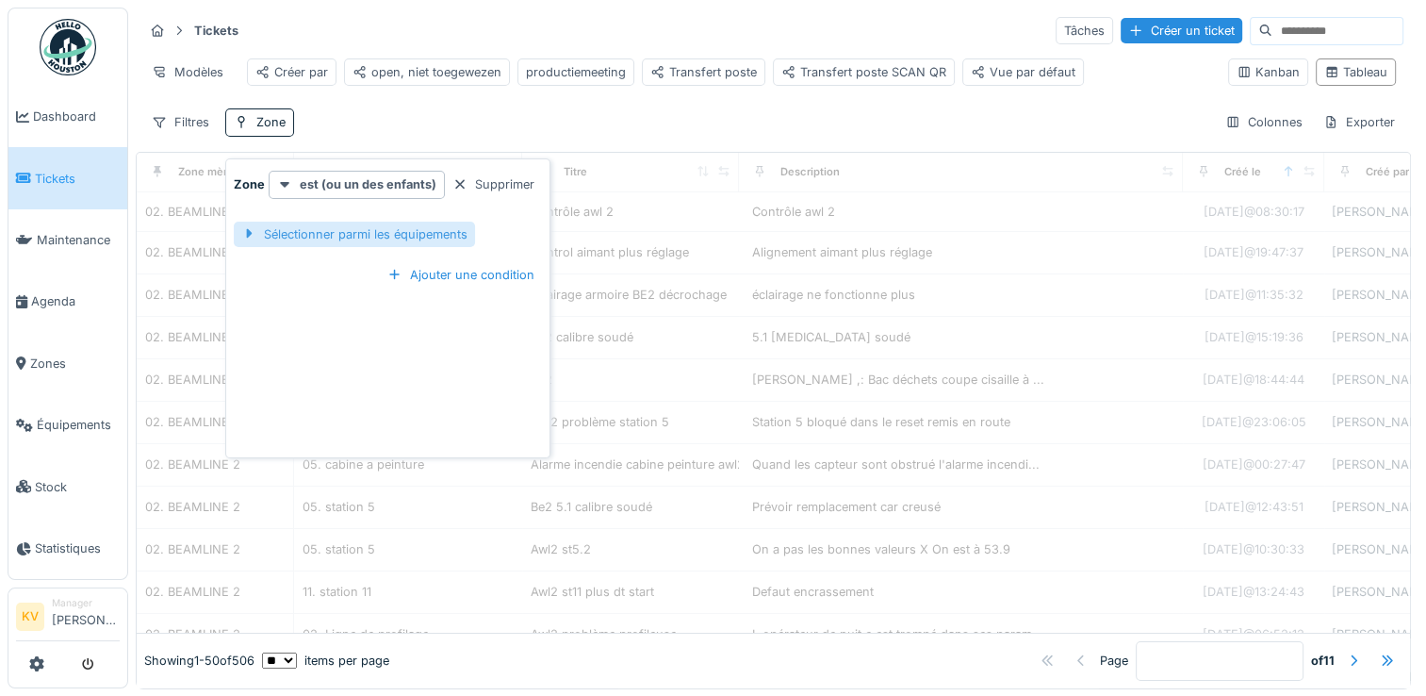
click at [354, 225] on div "Sélectionner parmi les équipements" at bounding box center [354, 234] width 241 height 25
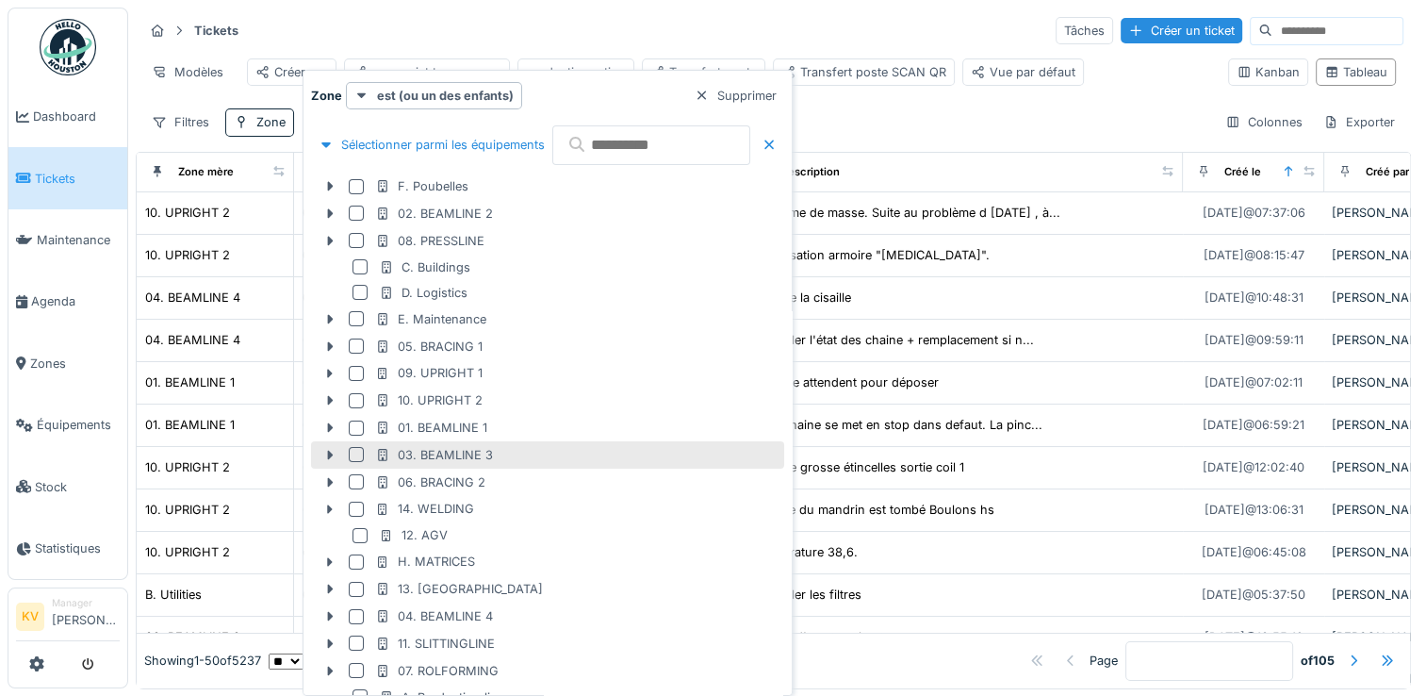
click at [349, 451] on div at bounding box center [356, 454] width 15 height 15
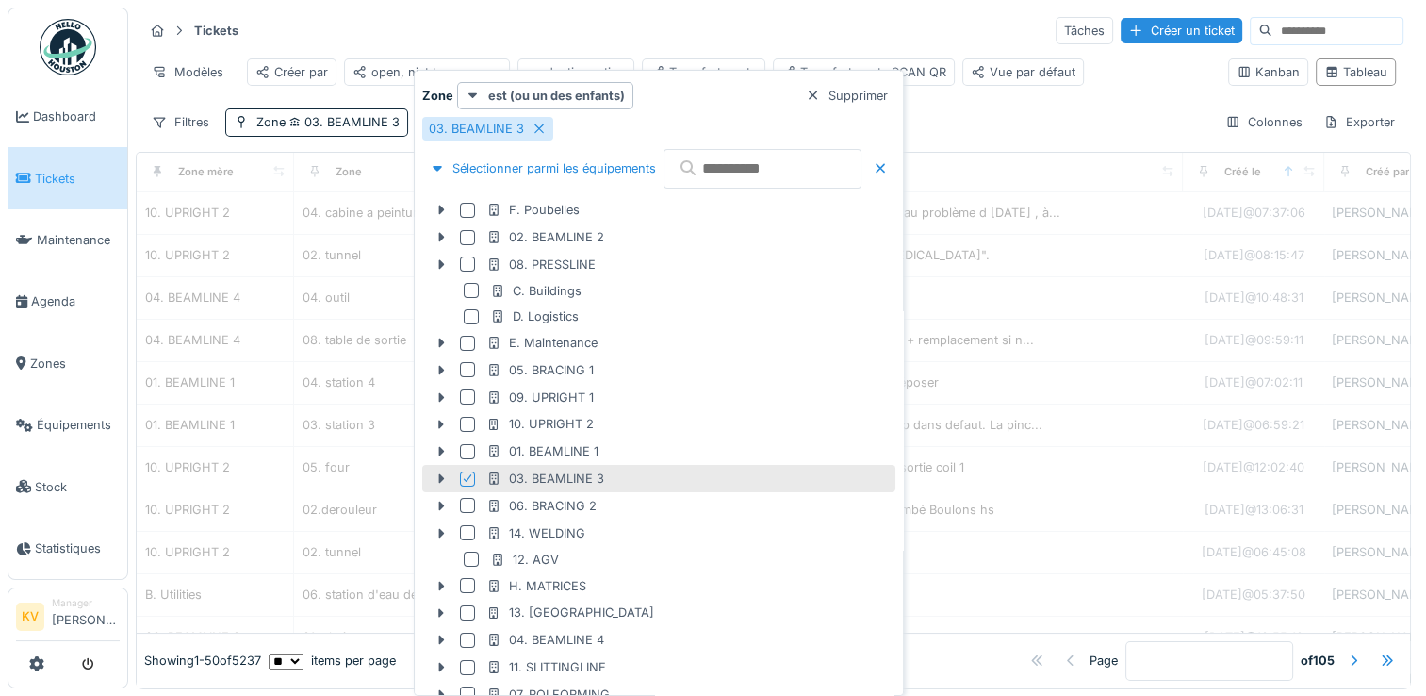
click at [626, 26] on div "Tickets Tâches Créer un ticket" at bounding box center [773, 30] width 1260 height 31
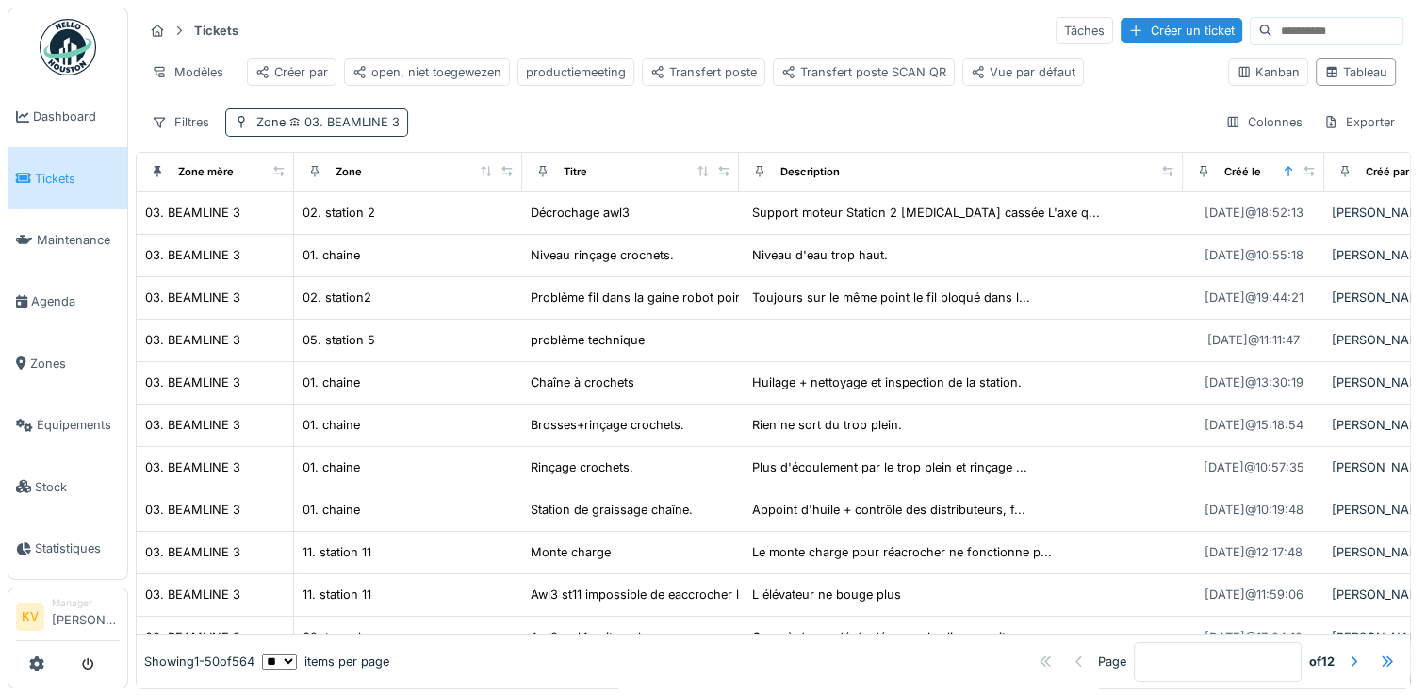
click at [343, 129] on span "03. BEAMLINE 3" at bounding box center [343, 122] width 114 height 14
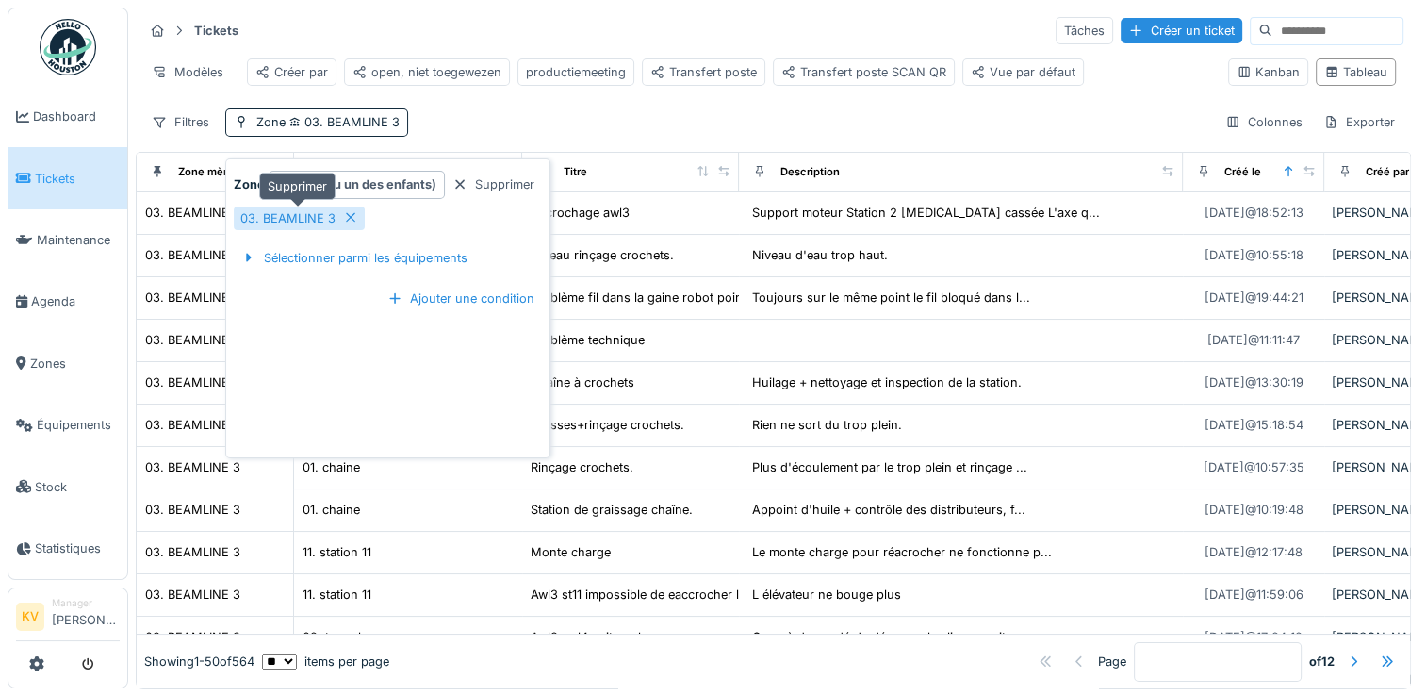
click at [349, 217] on icon at bounding box center [350, 217] width 15 height 12
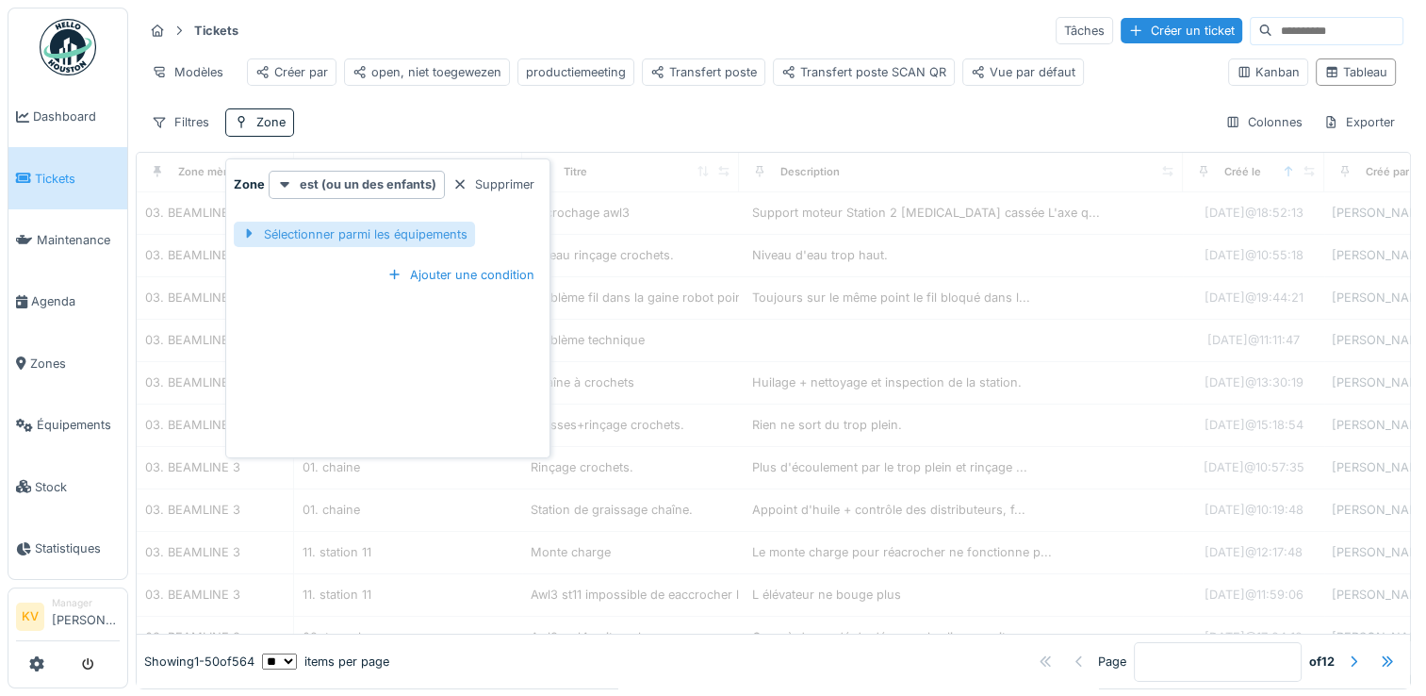
click at [349, 233] on div "Sélectionner parmi les équipements" at bounding box center [354, 234] width 241 height 25
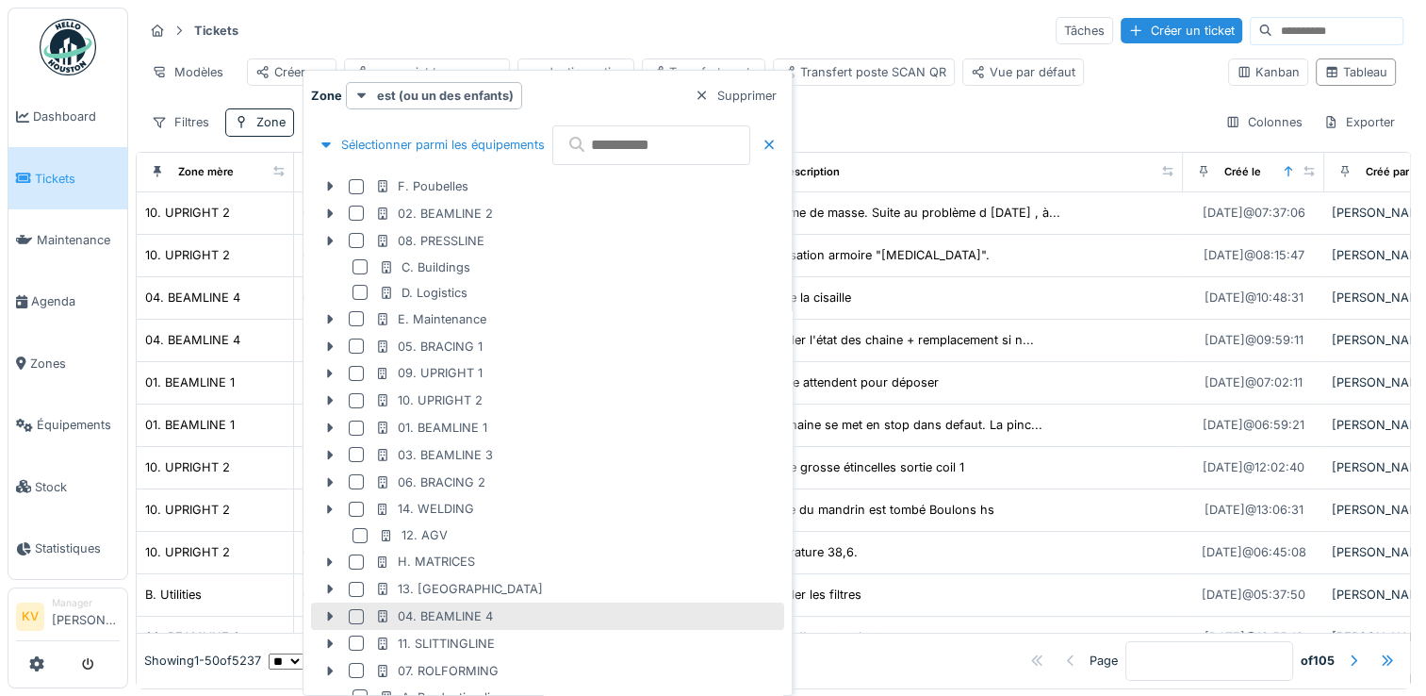
click at [353, 619] on div at bounding box center [356, 616] width 15 height 15
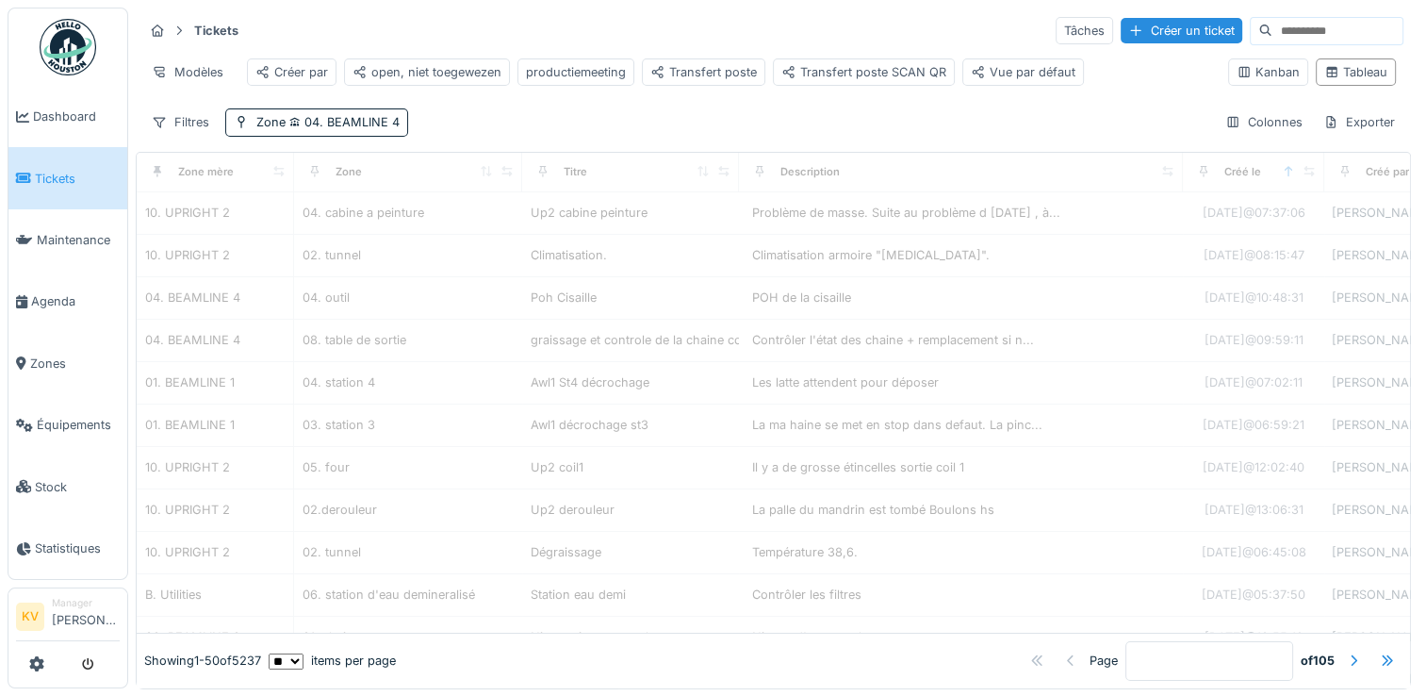
click at [739, 26] on div "Tickets Tâches Créer un ticket" at bounding box center [773, 30] width 1260 height 31
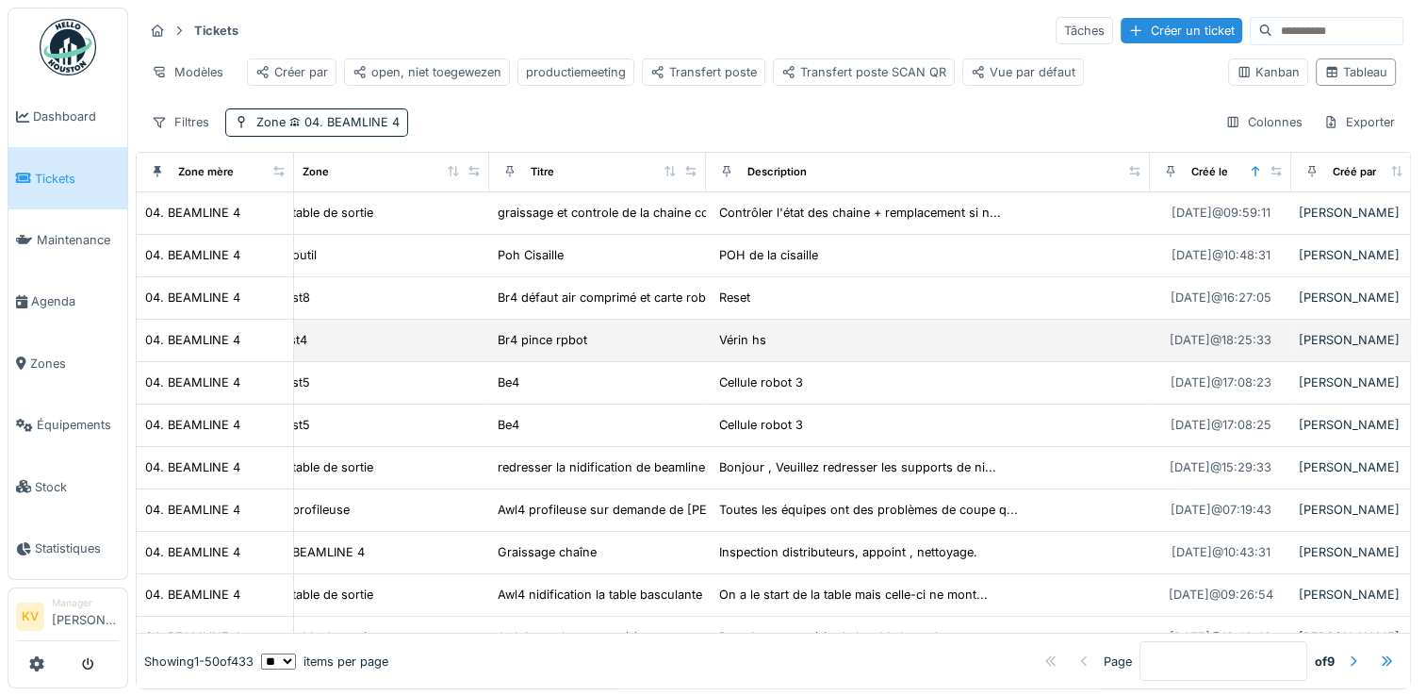
scroll to position [0, 145]
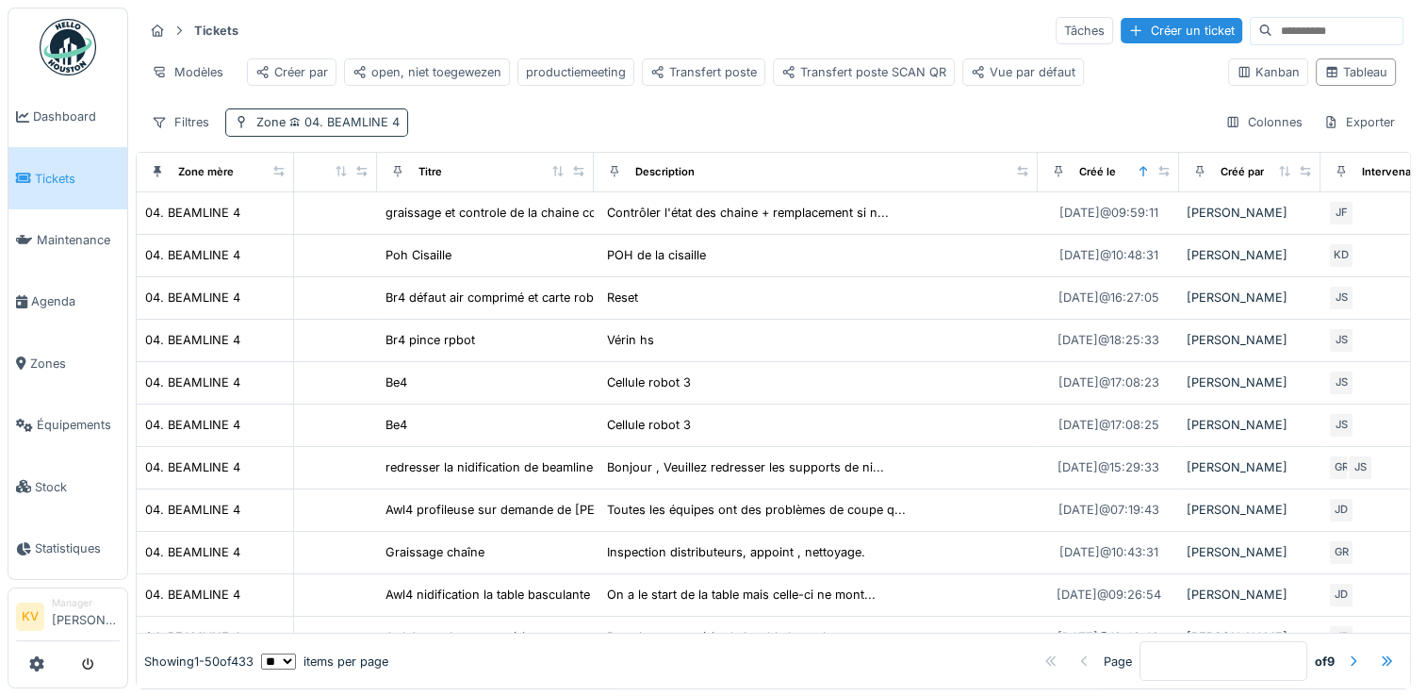
click at [326, 131] on div "Zone 04. BEAMLINE 4" at bounding box center [327, 122] width 143 height 18
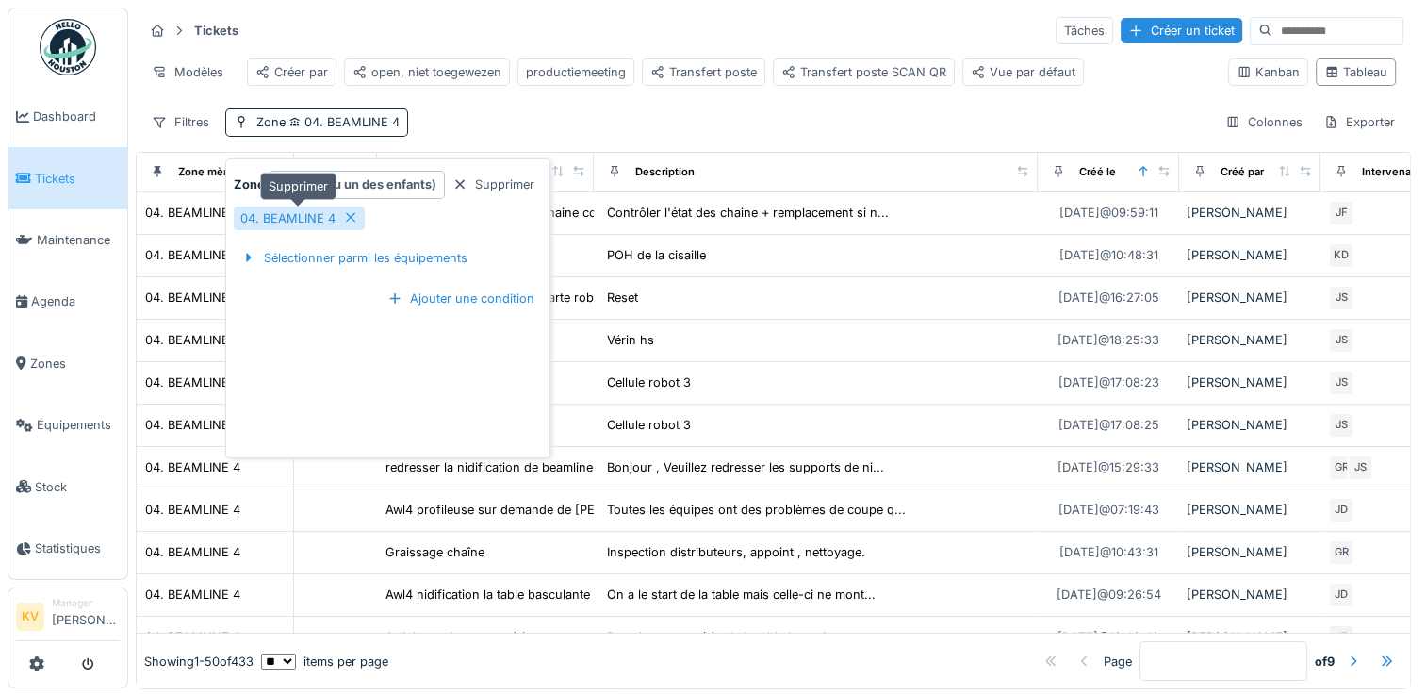
click at [351, 223] on div at bounding box center [350, 218] width 15 height 18
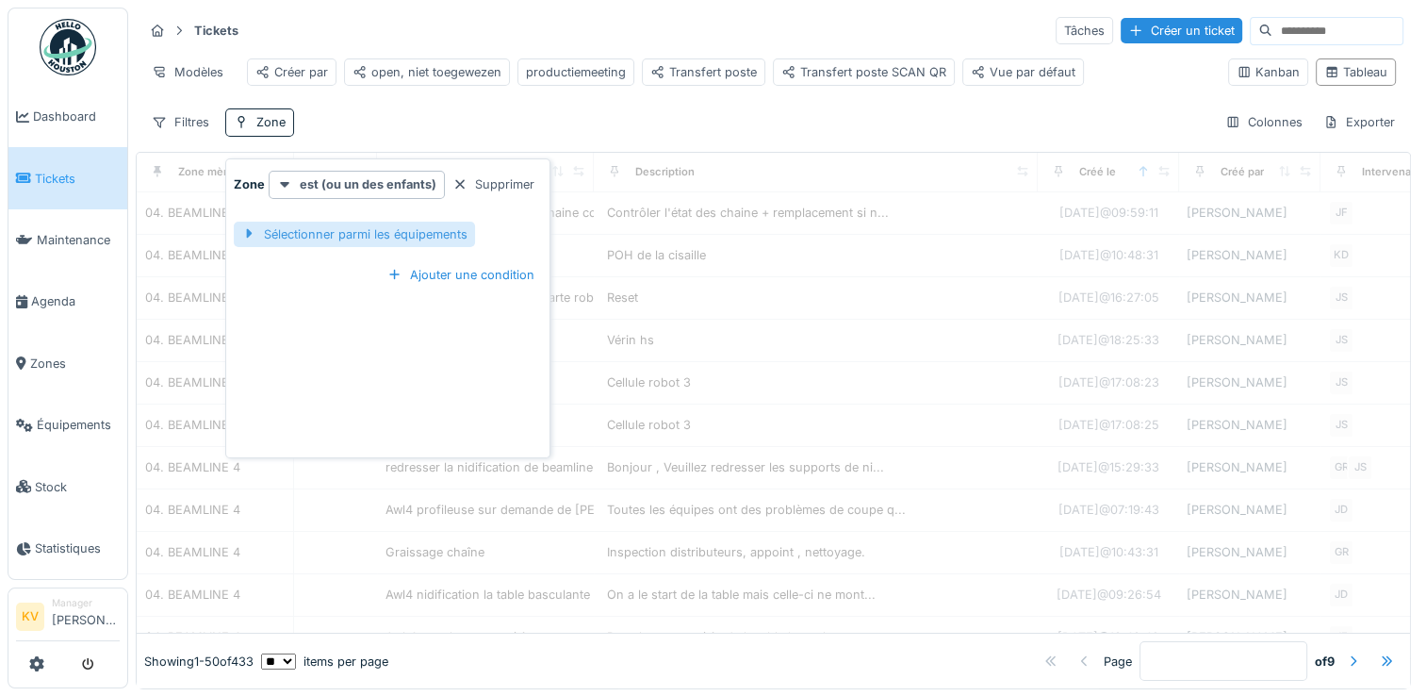
click at [350, 240] on div "Sélectionner parmi les équipements" at bounding box center [354, 234] width 241 height 25
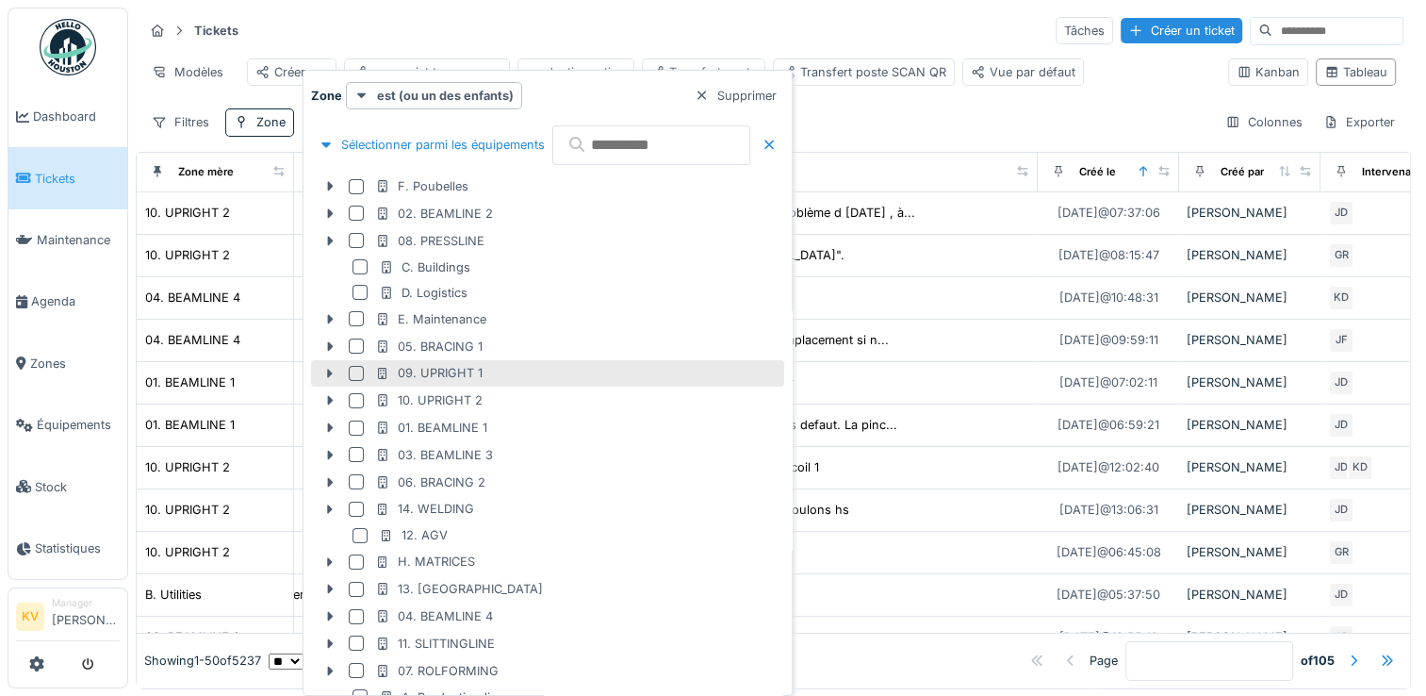
click at [355, 371] on div at bounding box center [356, 373] width 15 height 15
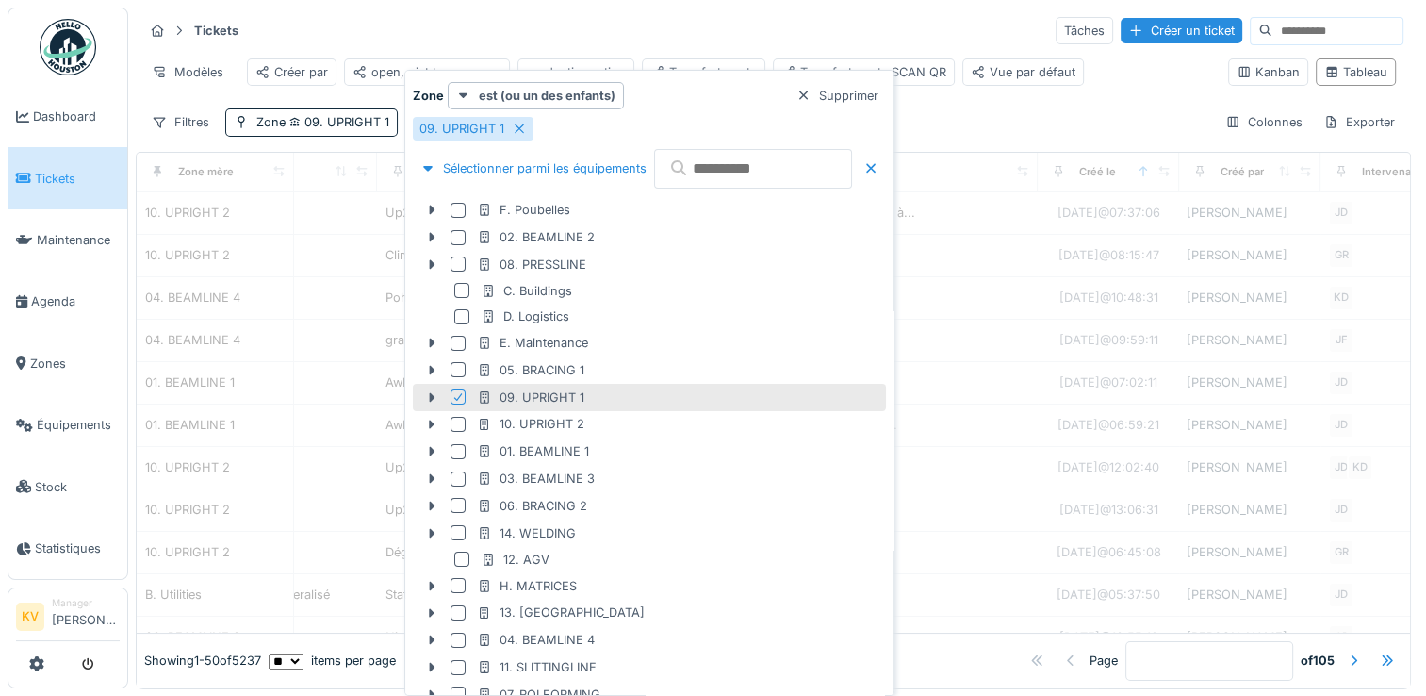
click at [517, 32] on div "Tickets Tâches Créer un ticket" at bounding box center [773, 30] width 1260 height 31
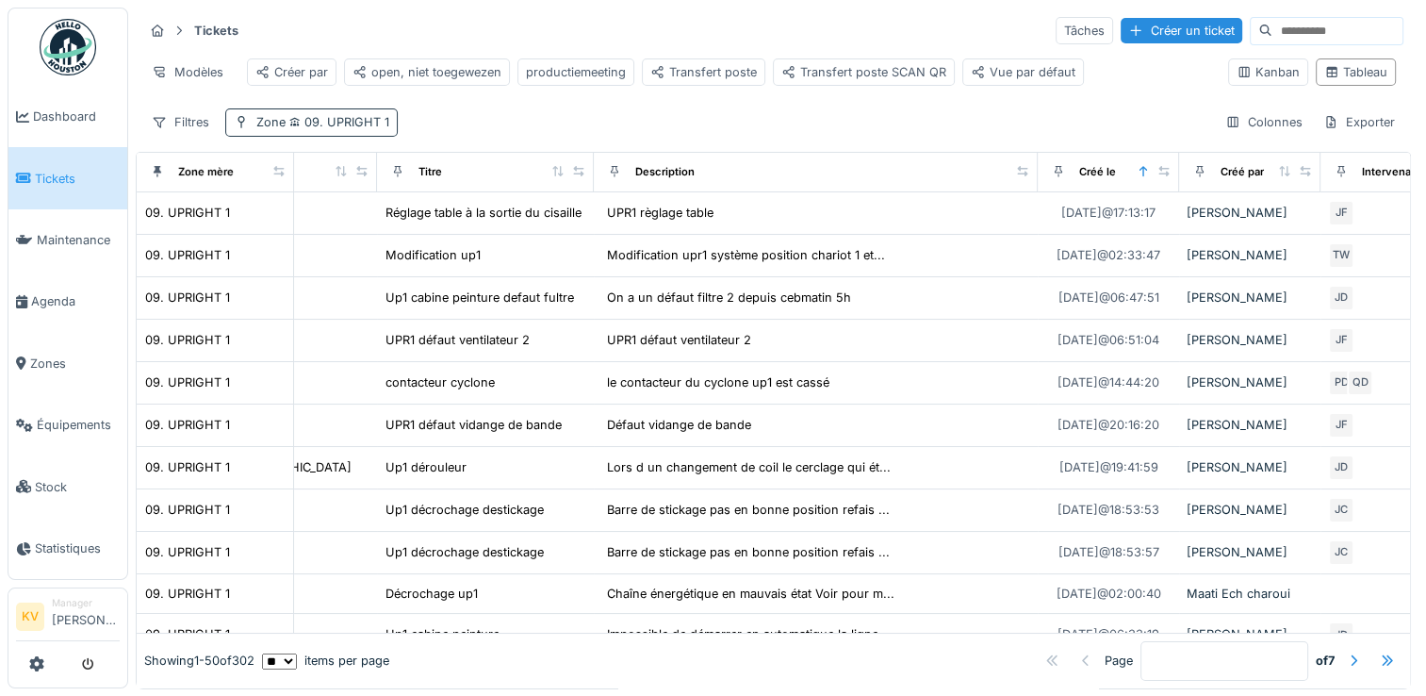
click at [362, 129] on span "09. UPRIGHT 1" at bounding box center [338, 122] width 104 height 14
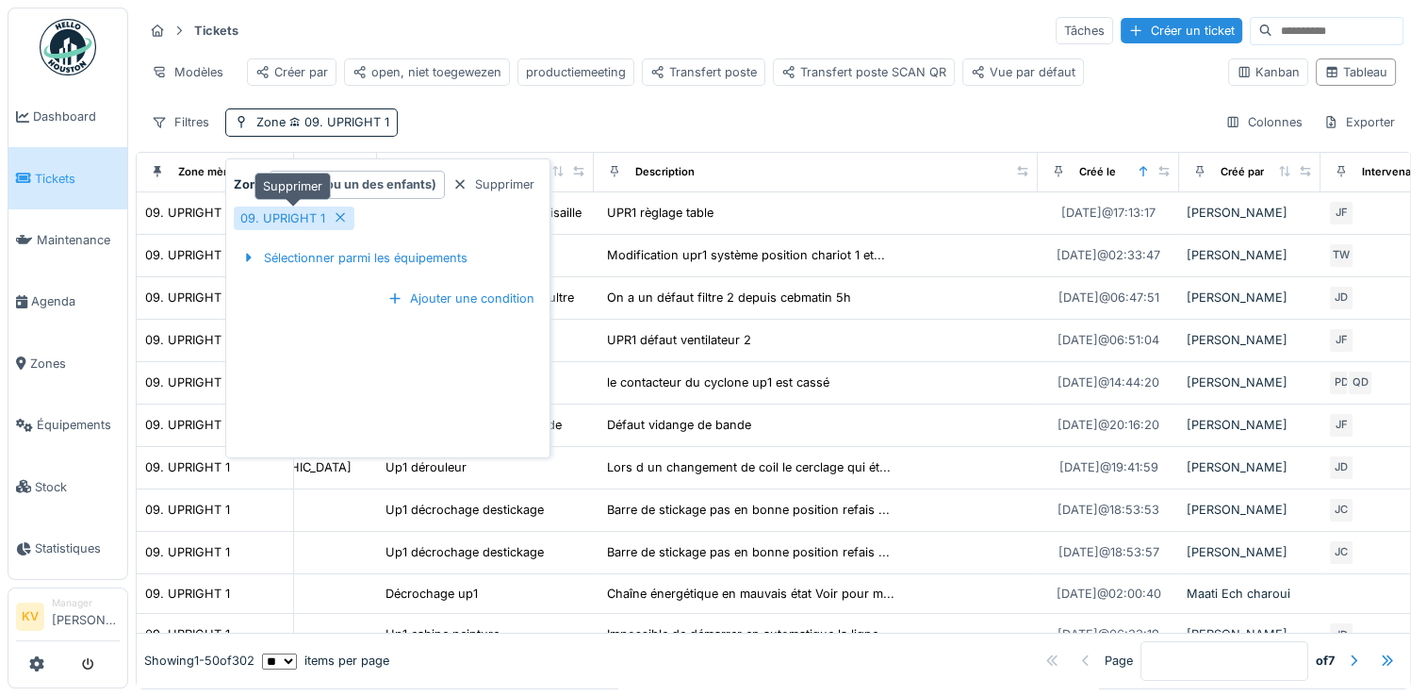
click at [333, 221] on icon at bounding box center [340, 217] width 15 height 12
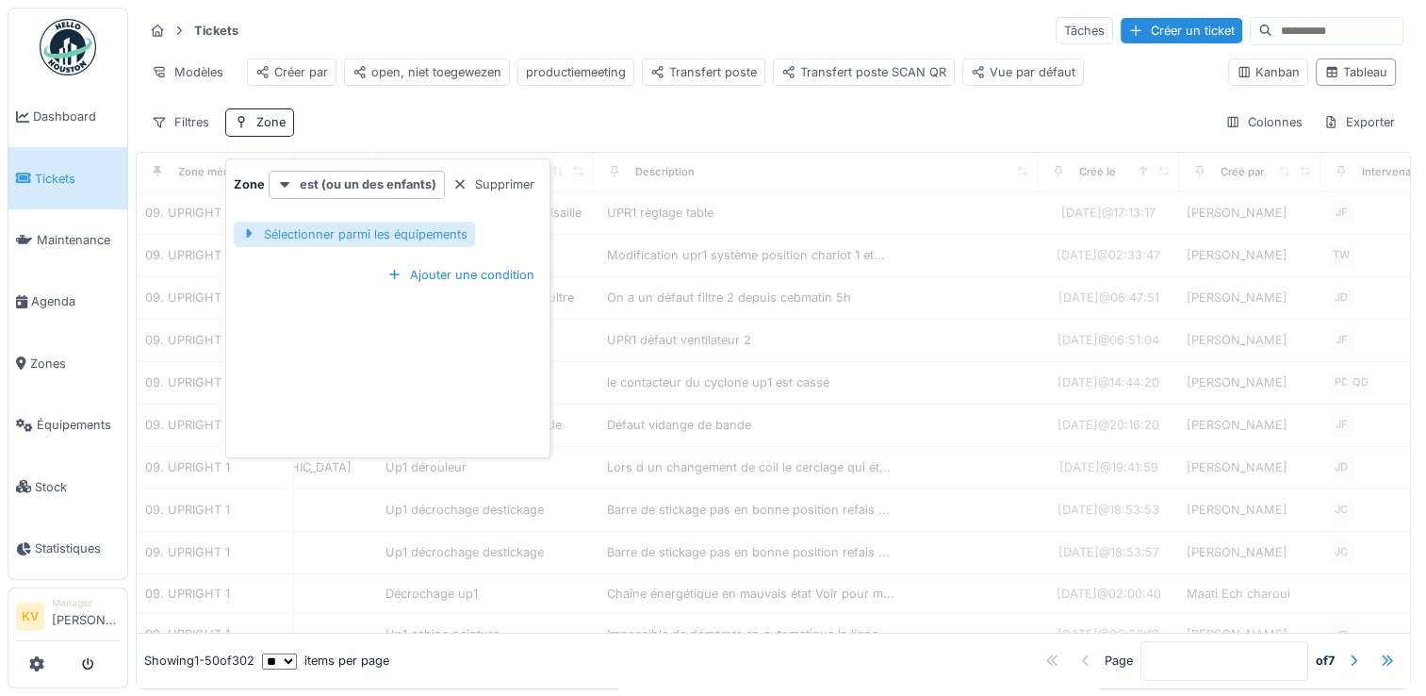
click at [391, 239] on div "Sélectionner parmi les équipements" at bounding box center [354, 234] width 241 height 25
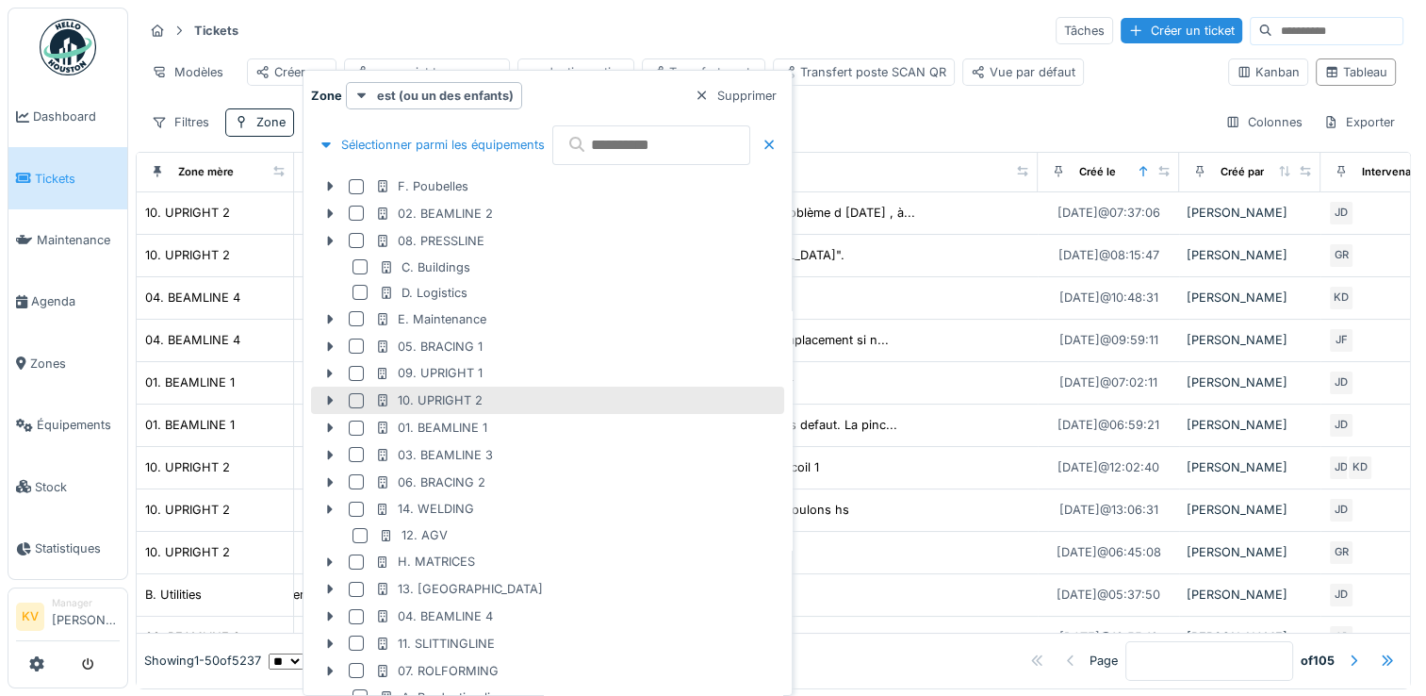
click at [359, 402] on div at bounding box center [356, 400] width 15 height 15
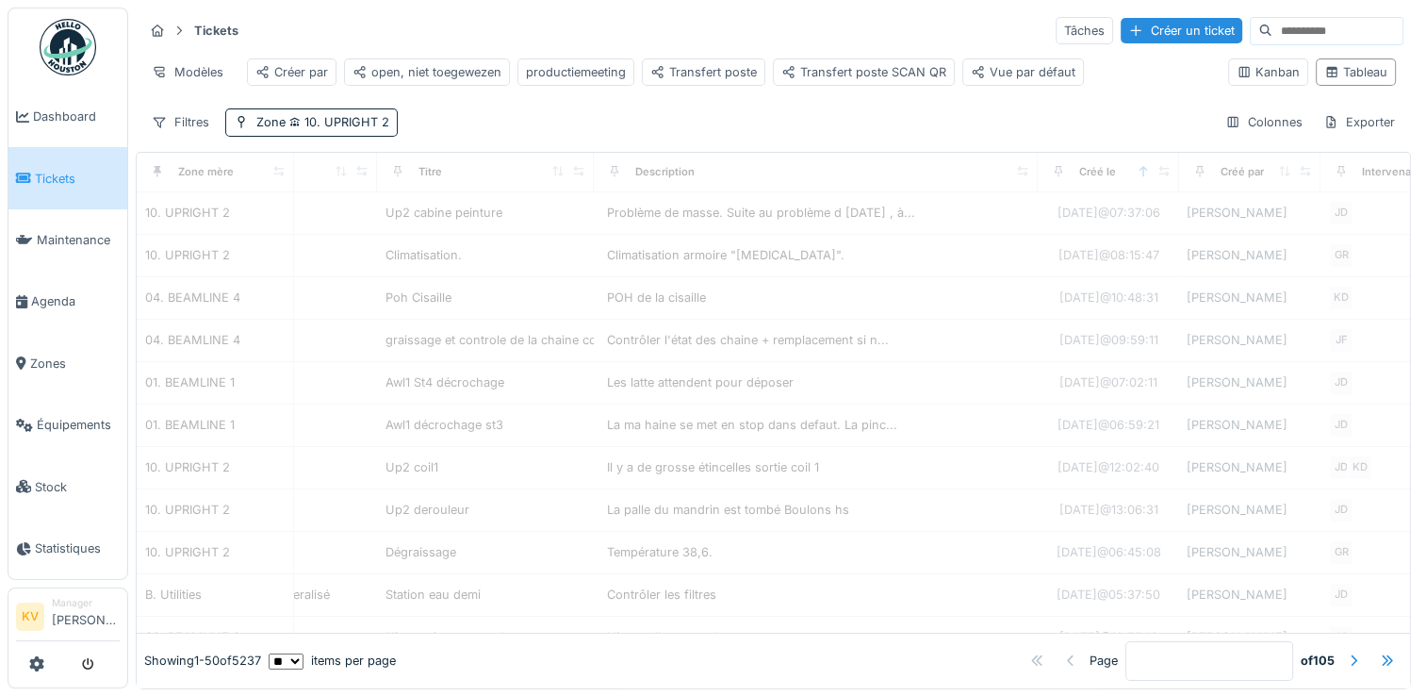
click at [682, 36] on div "Tickets Tâches Créer un ticket" at bounding box center [773, 30] width 1260 height 31
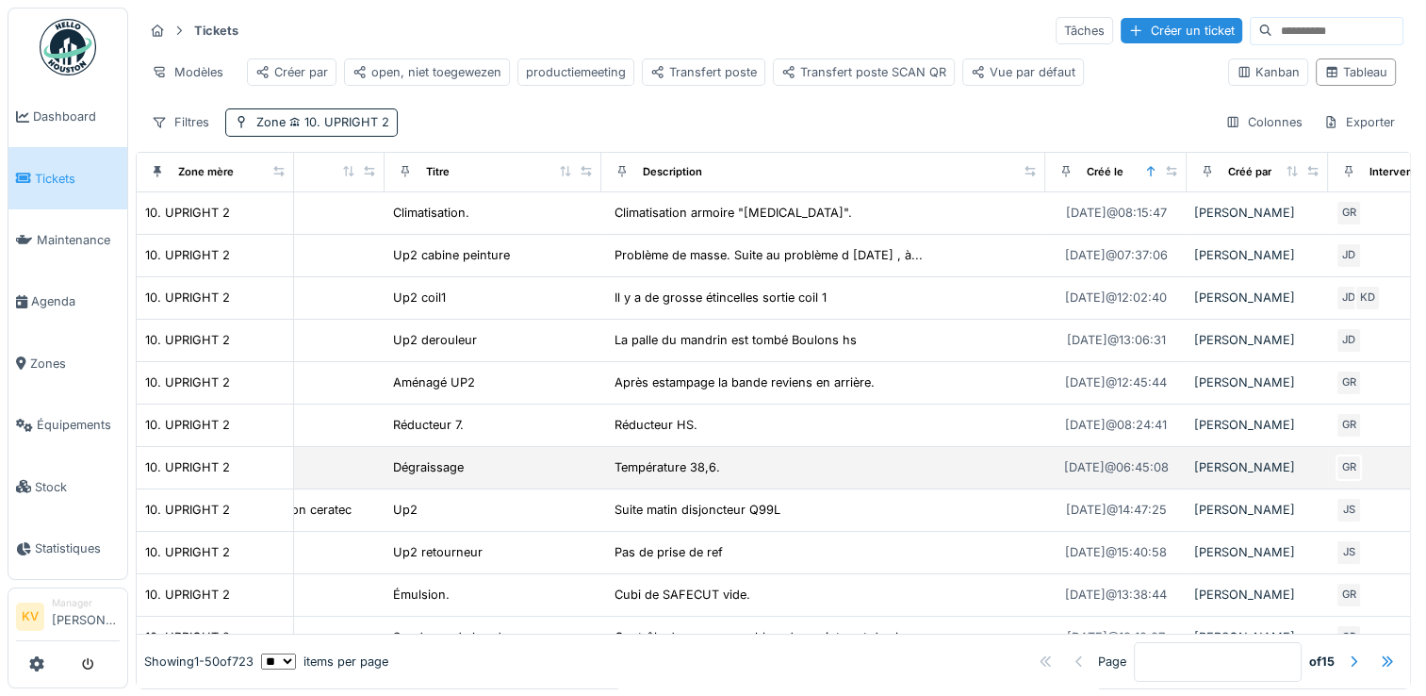
scroll to position [0, 162]
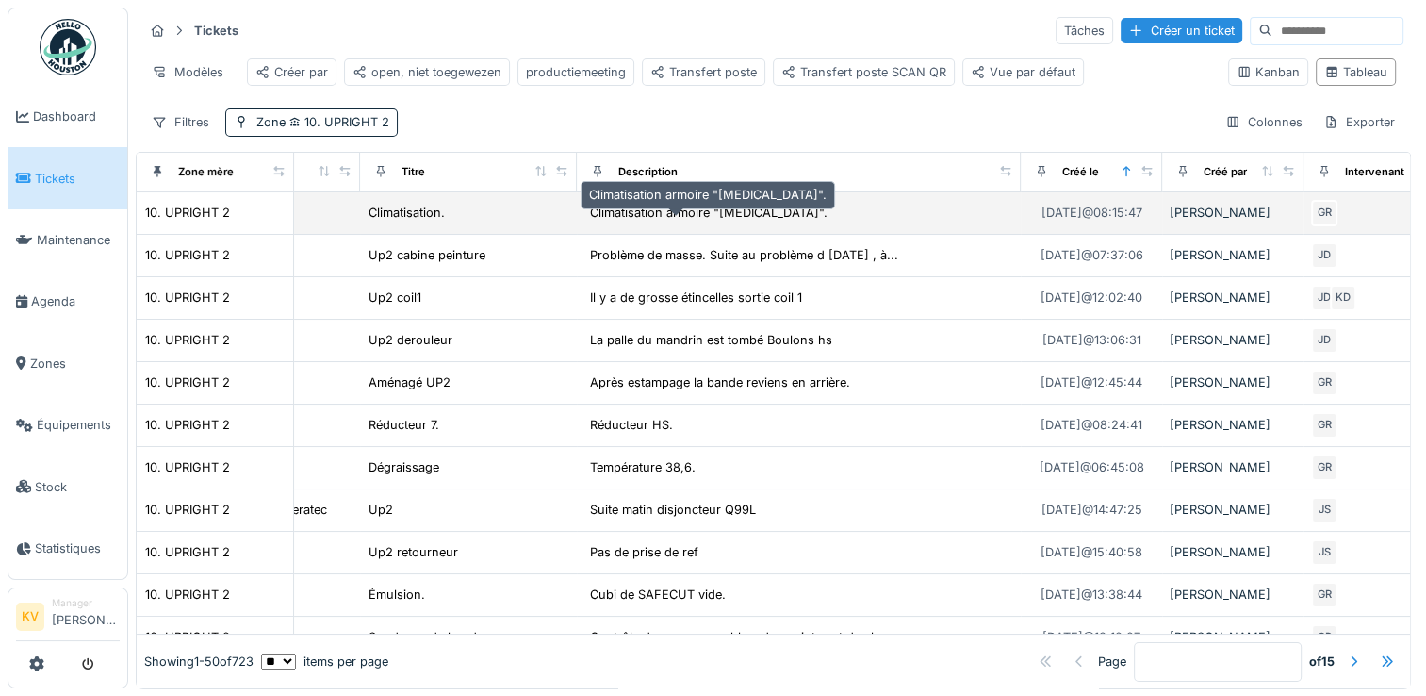
click at [642, 222] on div "Climatisation armoire "COMA"." at bounding box center [709, 213] width 238 height 18
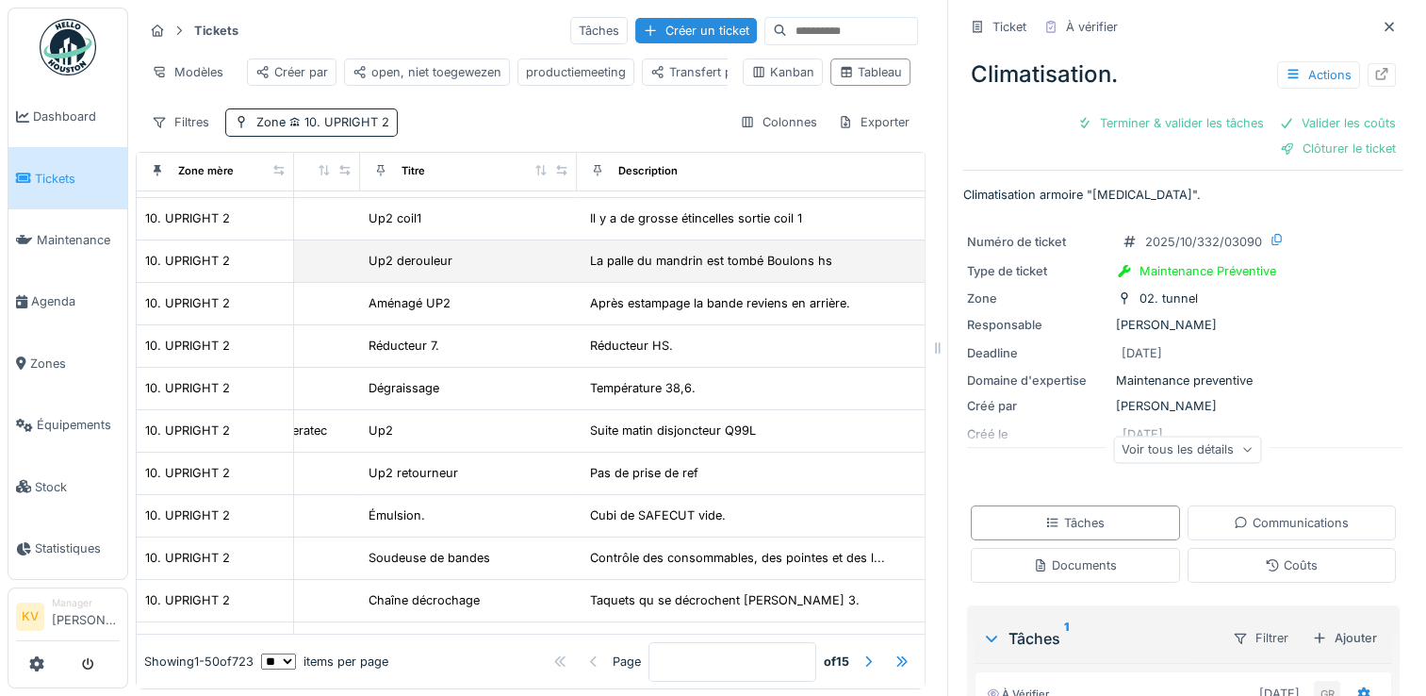
scroll to position [0, 162]
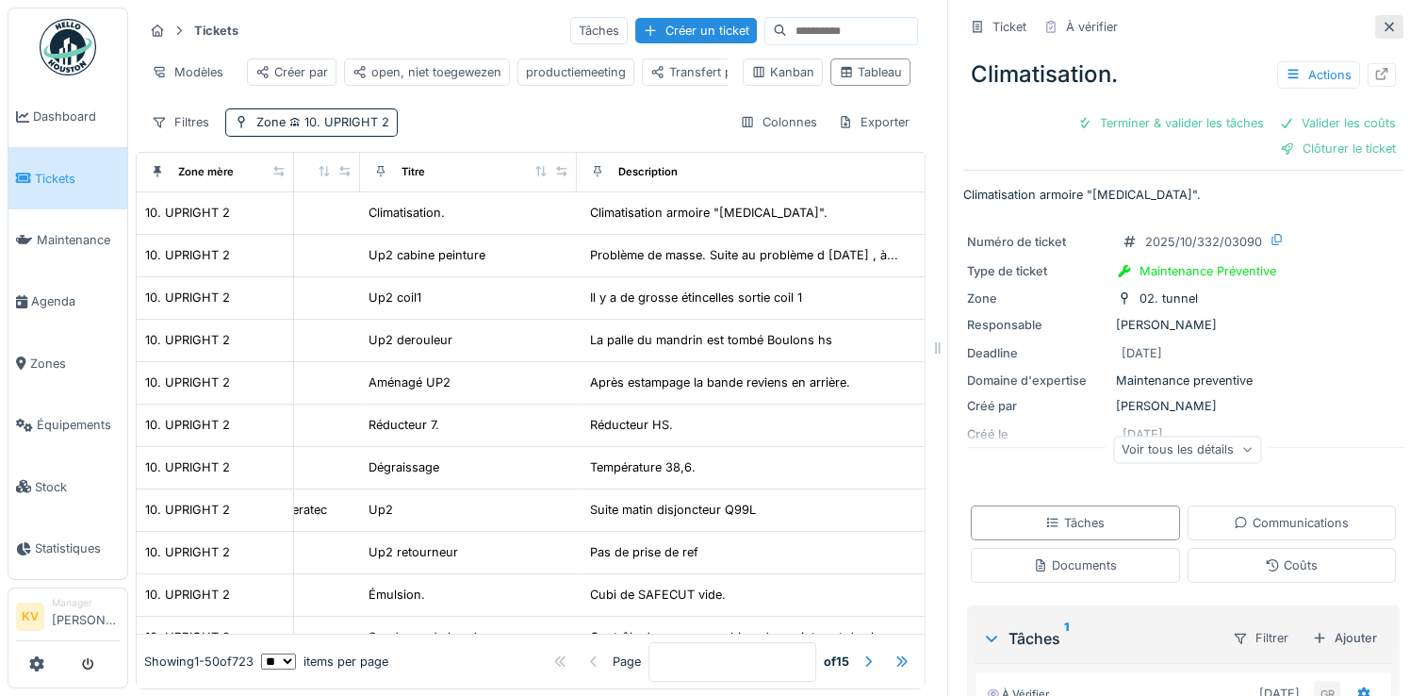
click at [1382, 32] on icon at bounding box center [1389, 27] width 15 height 12
